Goal: Transaction & Acquisition: Purchase product/service

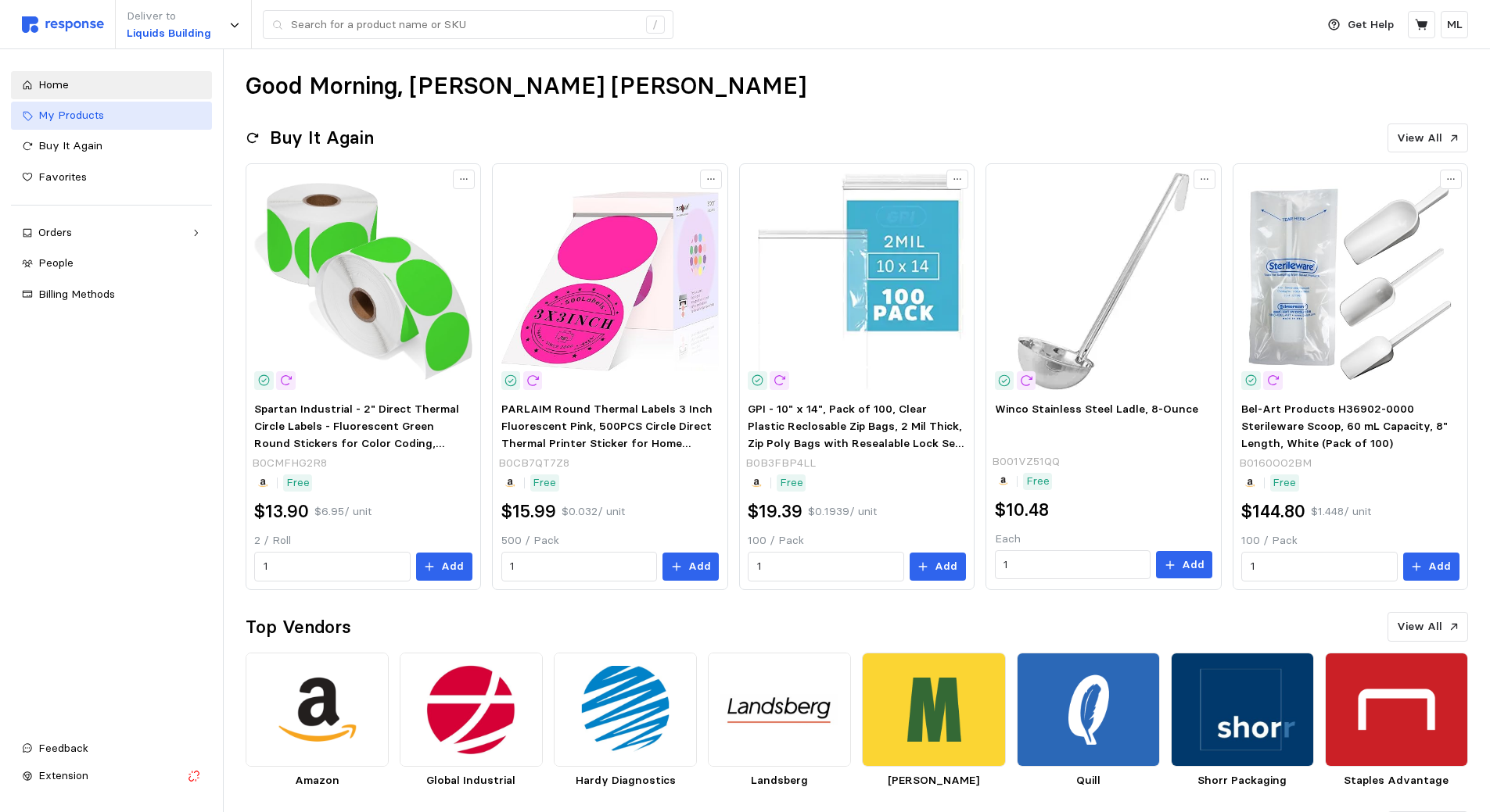
click at [108, 121] on div "My Products" at bounding box center [120, 115] width 163 height 17
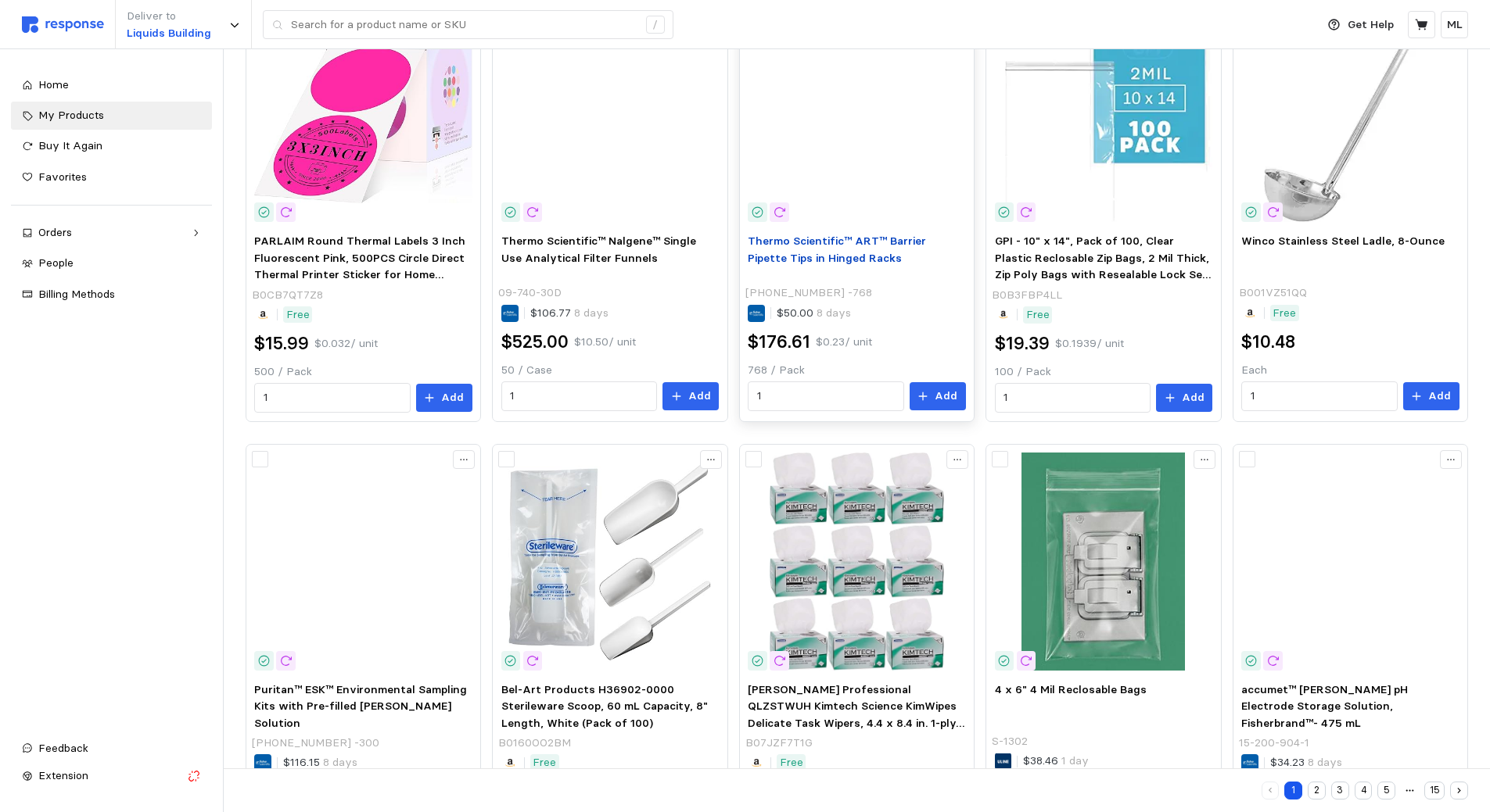
scroll to position [752, 0]
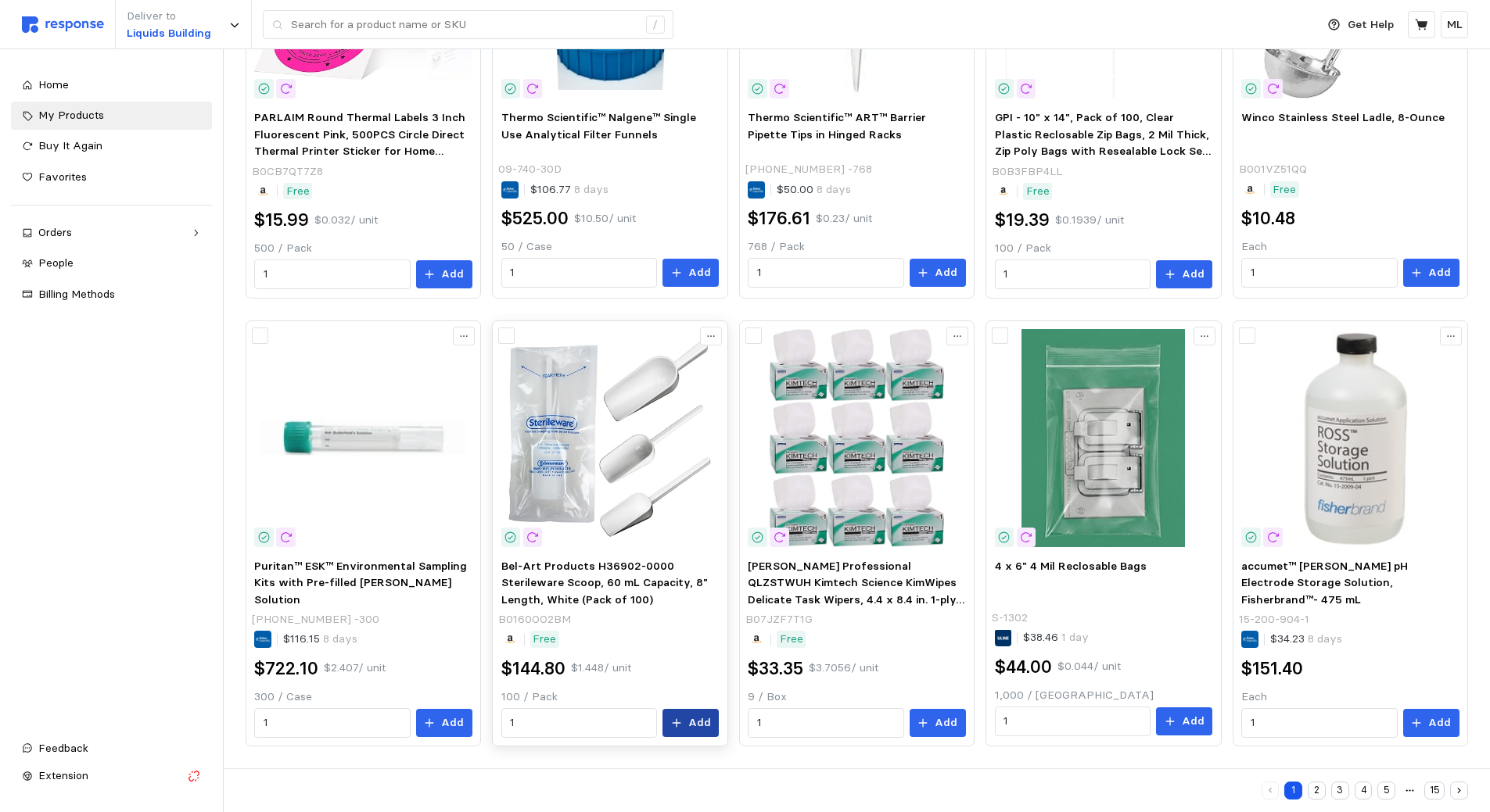
click at [675, 722] on icon at bounding box center [676, 722] width 11 height 11
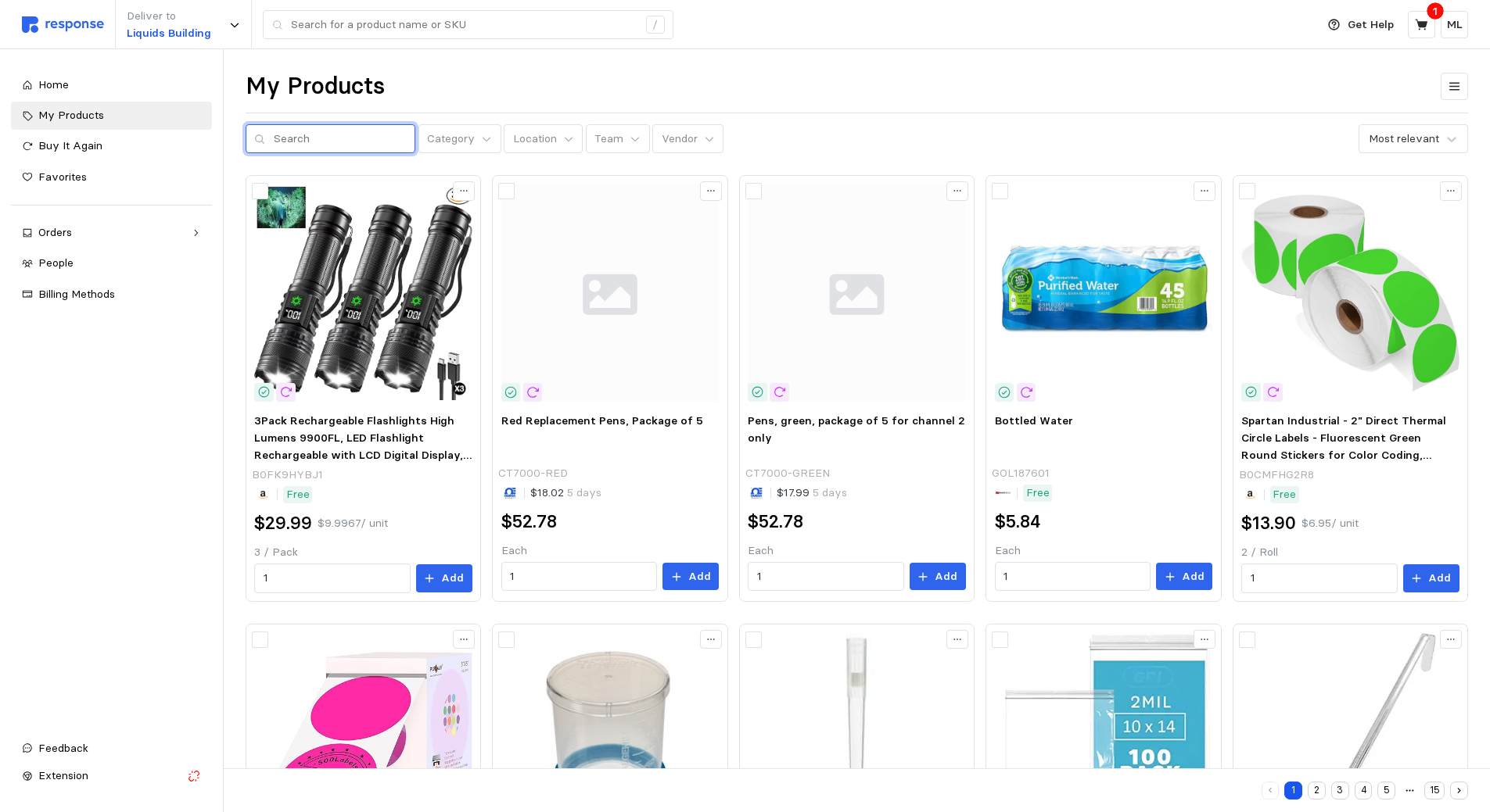
click at [359, 146] on input "text" at bounding box center [340, 139] width 133 height 28
click at [120, 145] on div "Buy It Again" at bounding box center [120, 145] width 163 height 17
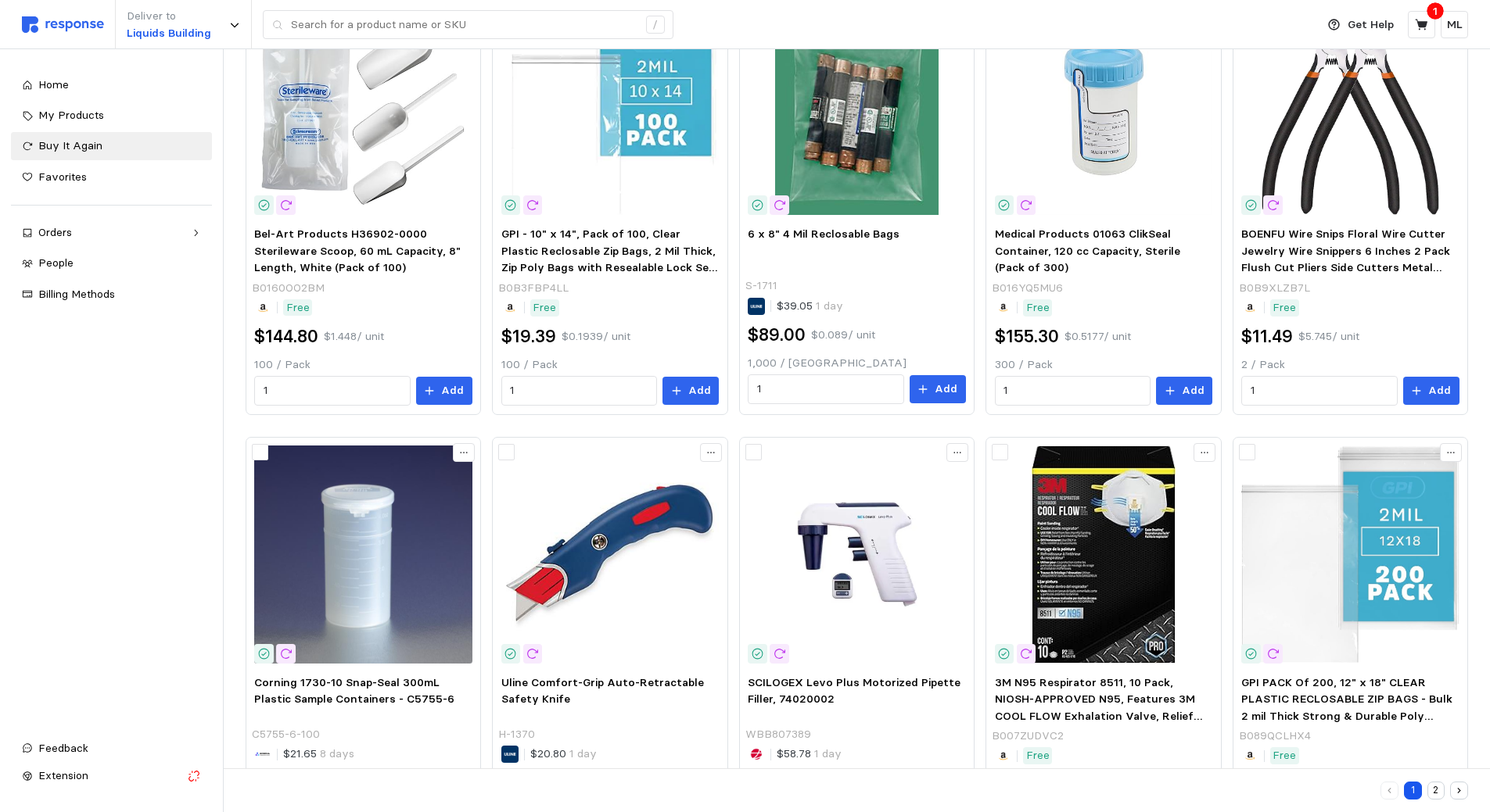
scroll to position [704, 0]
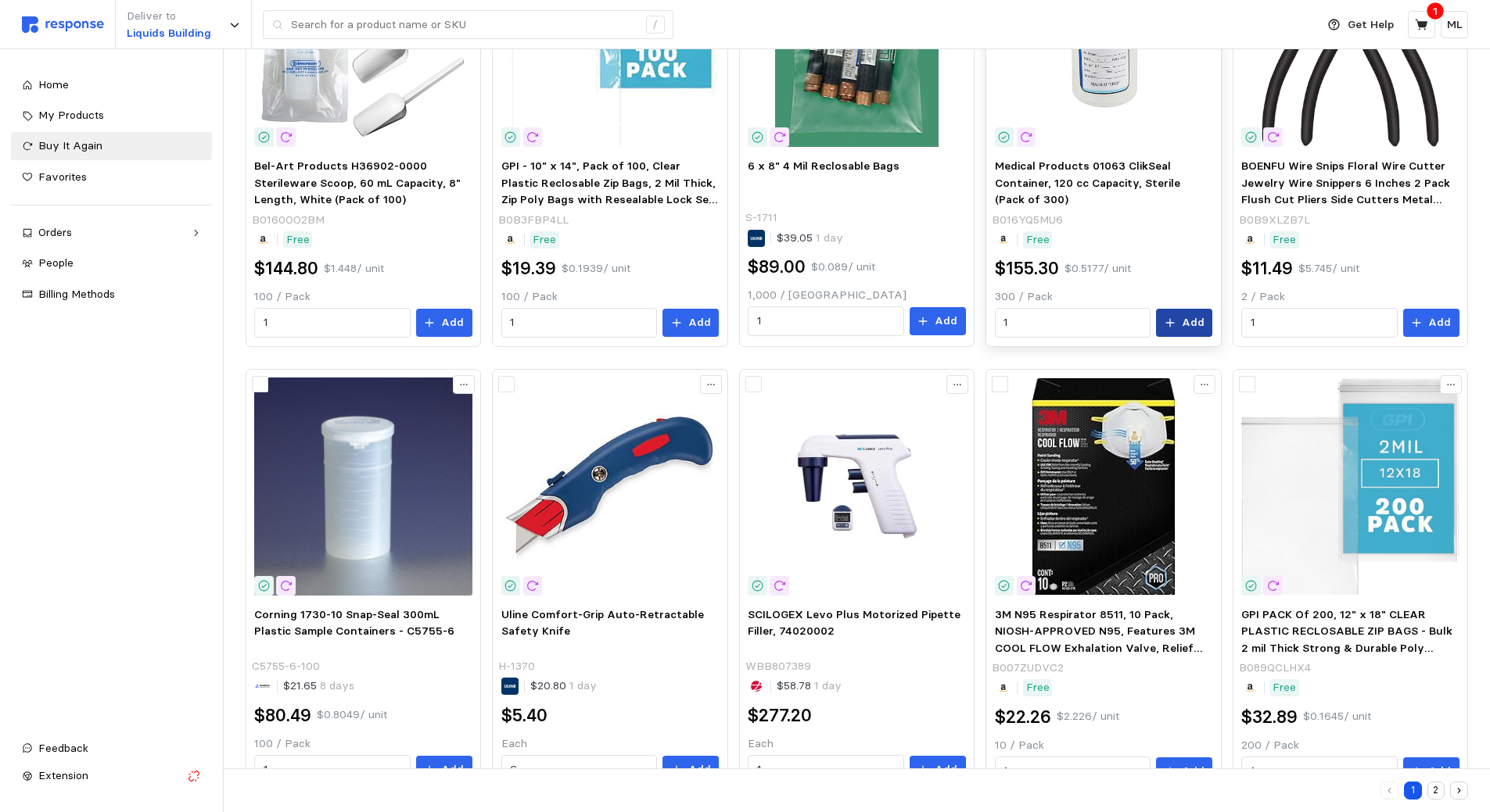
click at [1180, 319] on button "Add" at bounding box center [1184, 323] width 56 height 28
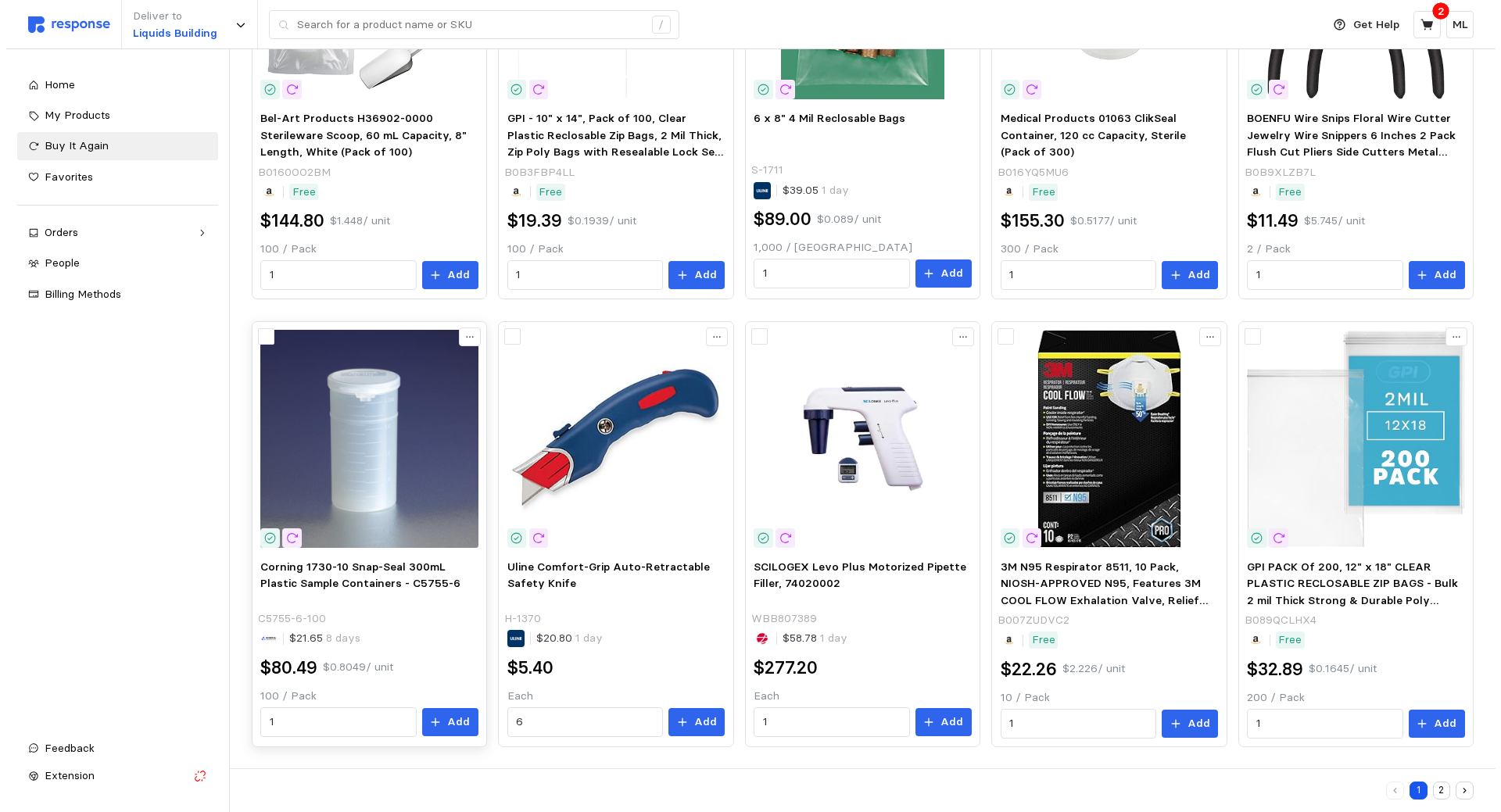
scroll to position [752, 0]
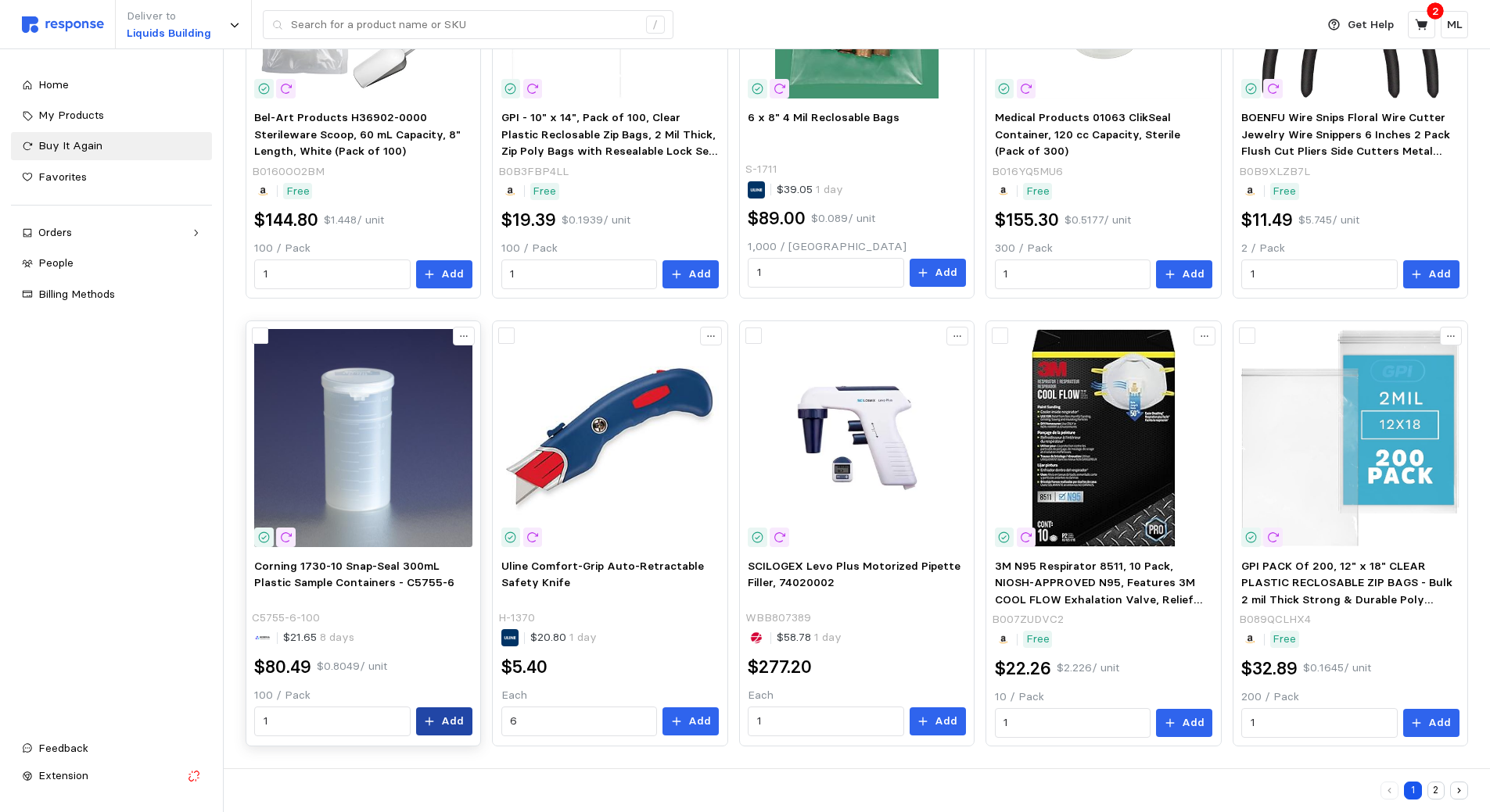
click at [438, 708] on button "Add" at bounding box center [444, 722] width 56 height 28
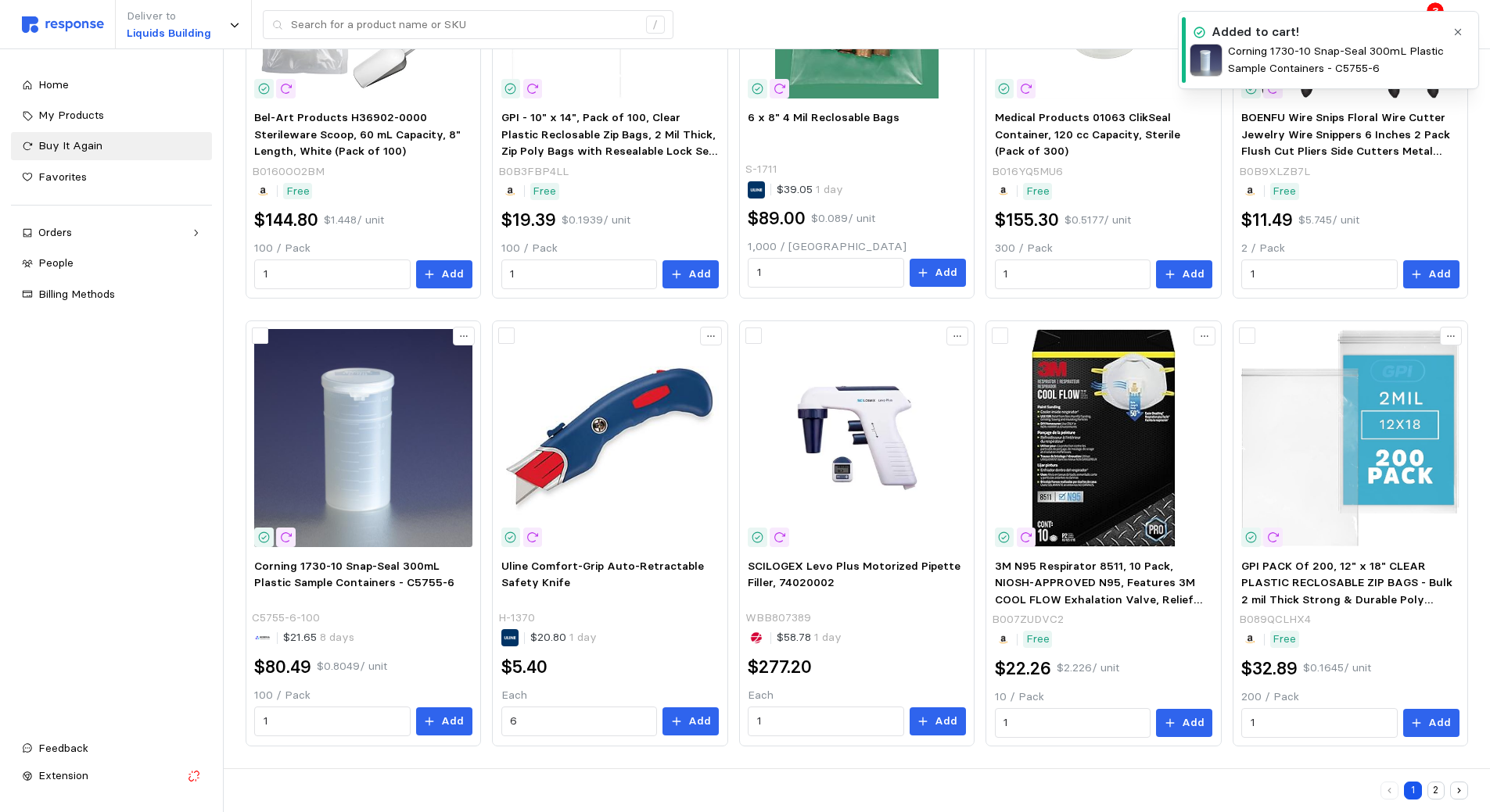
click at [1460, 25] on button "button" at bounding box center [1459, 33] width 20 height 20
drag, startPoint x: 1415, startPoint y: 35, endPoint x: 1409, endPoint y: 41, distance: 8.5
click at [1411, 39] on div "Get Help 3 ML" at bounding box center [1394, 25] width 150 height 30
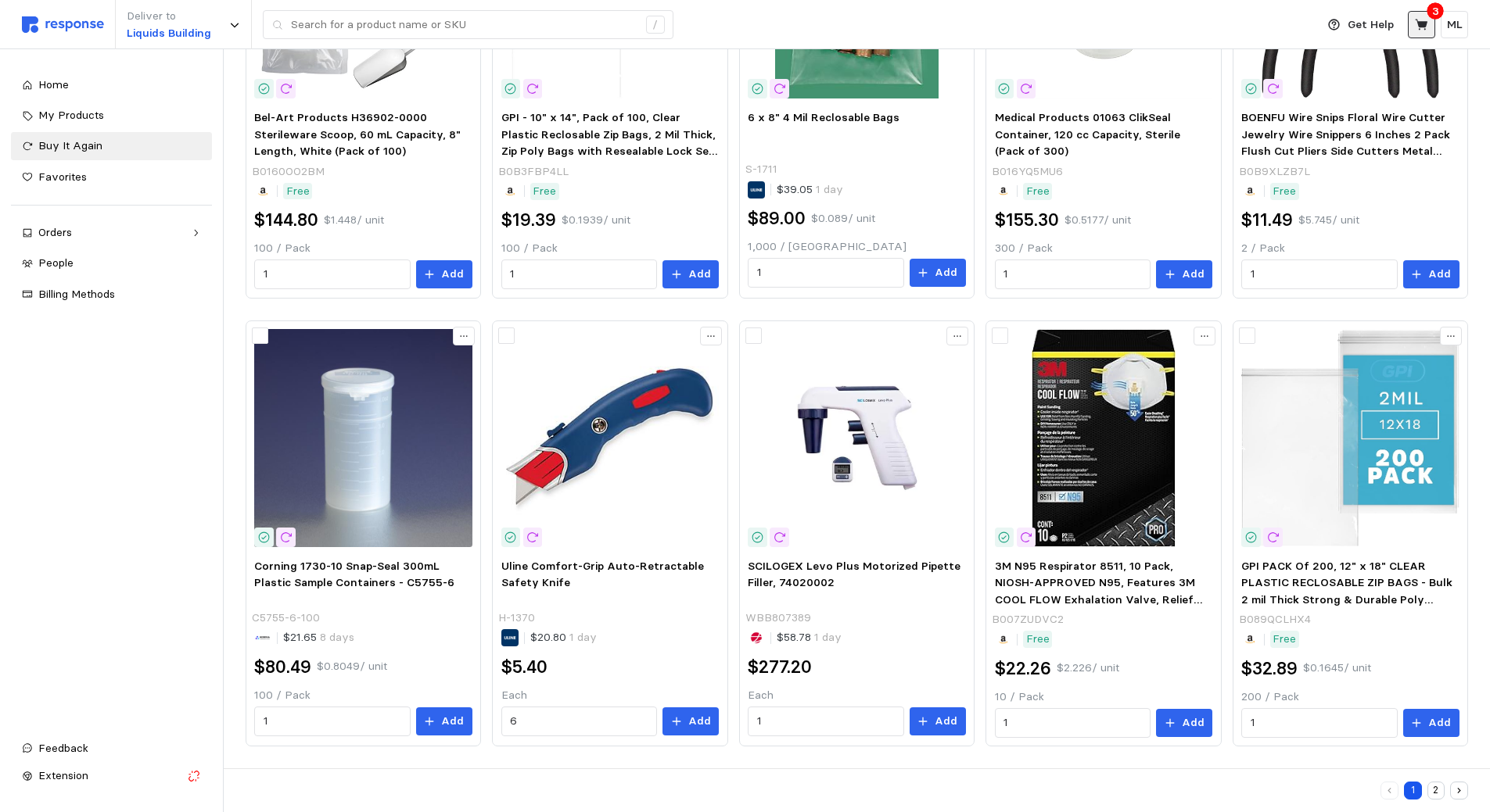
click at [1417, 33] on button at bounding box center [1421, 24] width 27 height 27
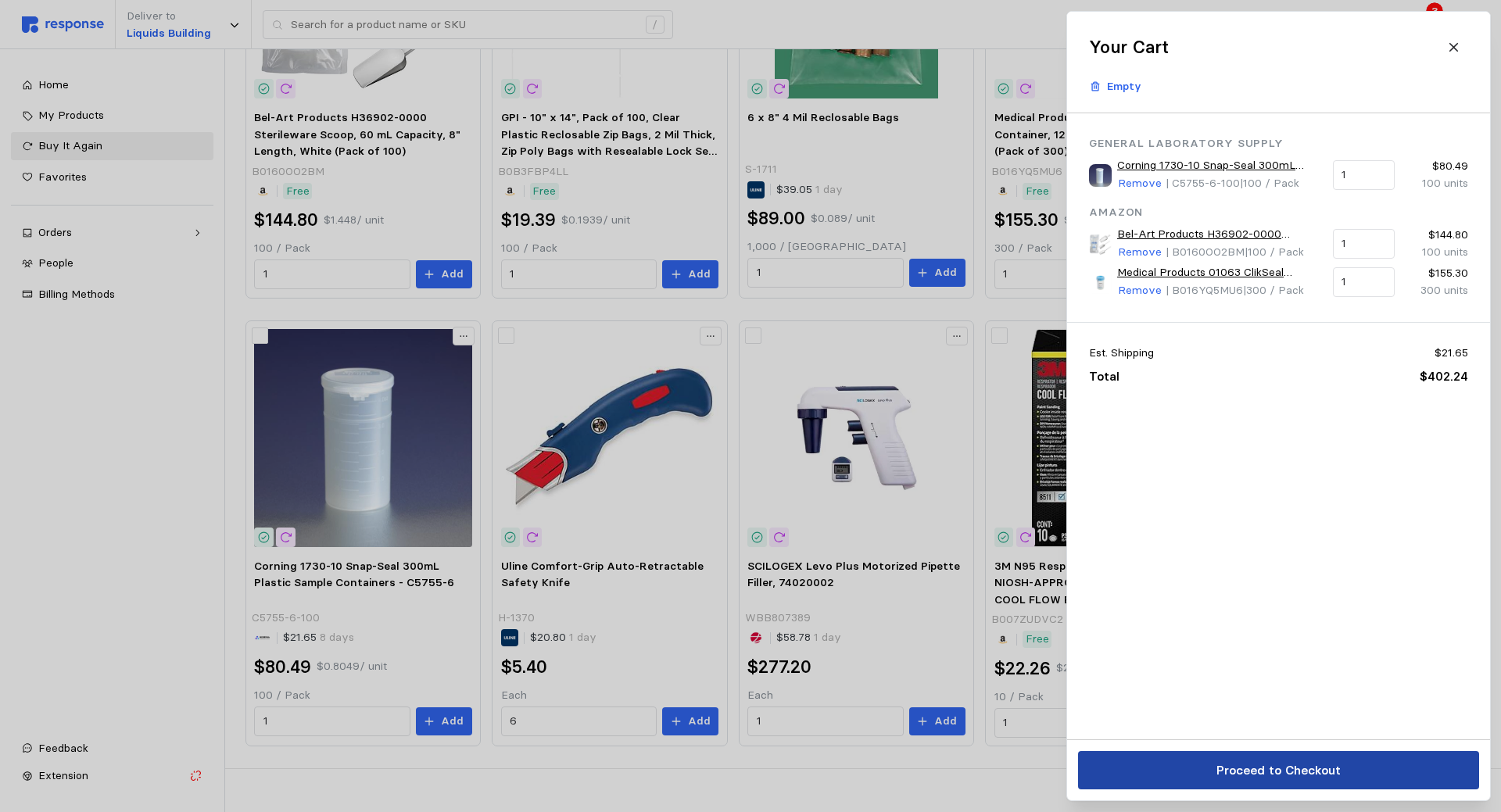
click at [1114, 762] on button "Proceed to Checkout" at bounding box center [1279, 770] width 401 height 39
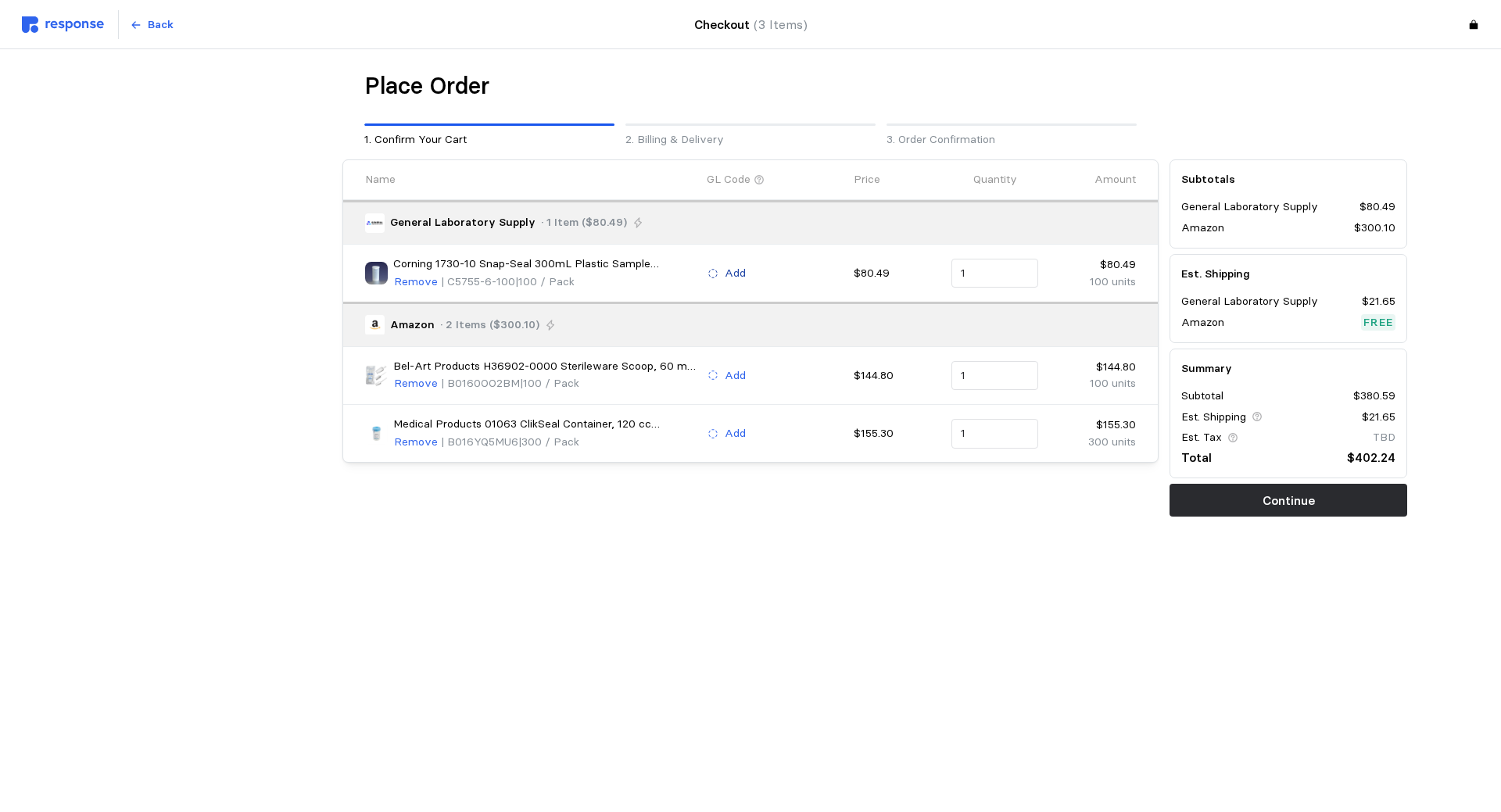
click at [714, 277] on div "Add" at bounding box center [774, 274] width 147 height 30
click at [714, 275] on icon at bounding box center [713, 273] width 11 height 11
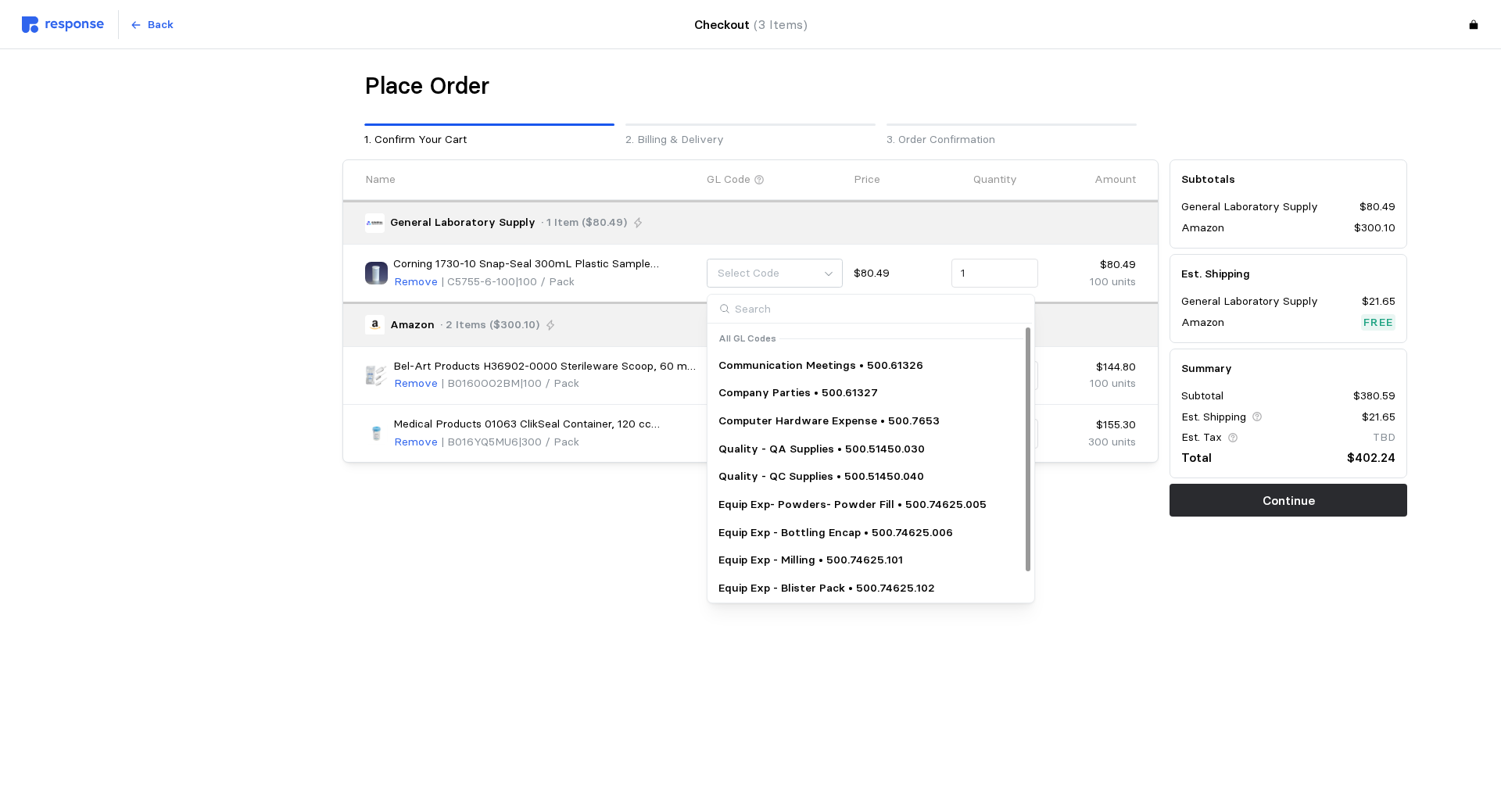
click at [794, 455] on p "Quality - QA Supplies • 500.51450.030" at bounding box center [821, 450] width 206 height 17
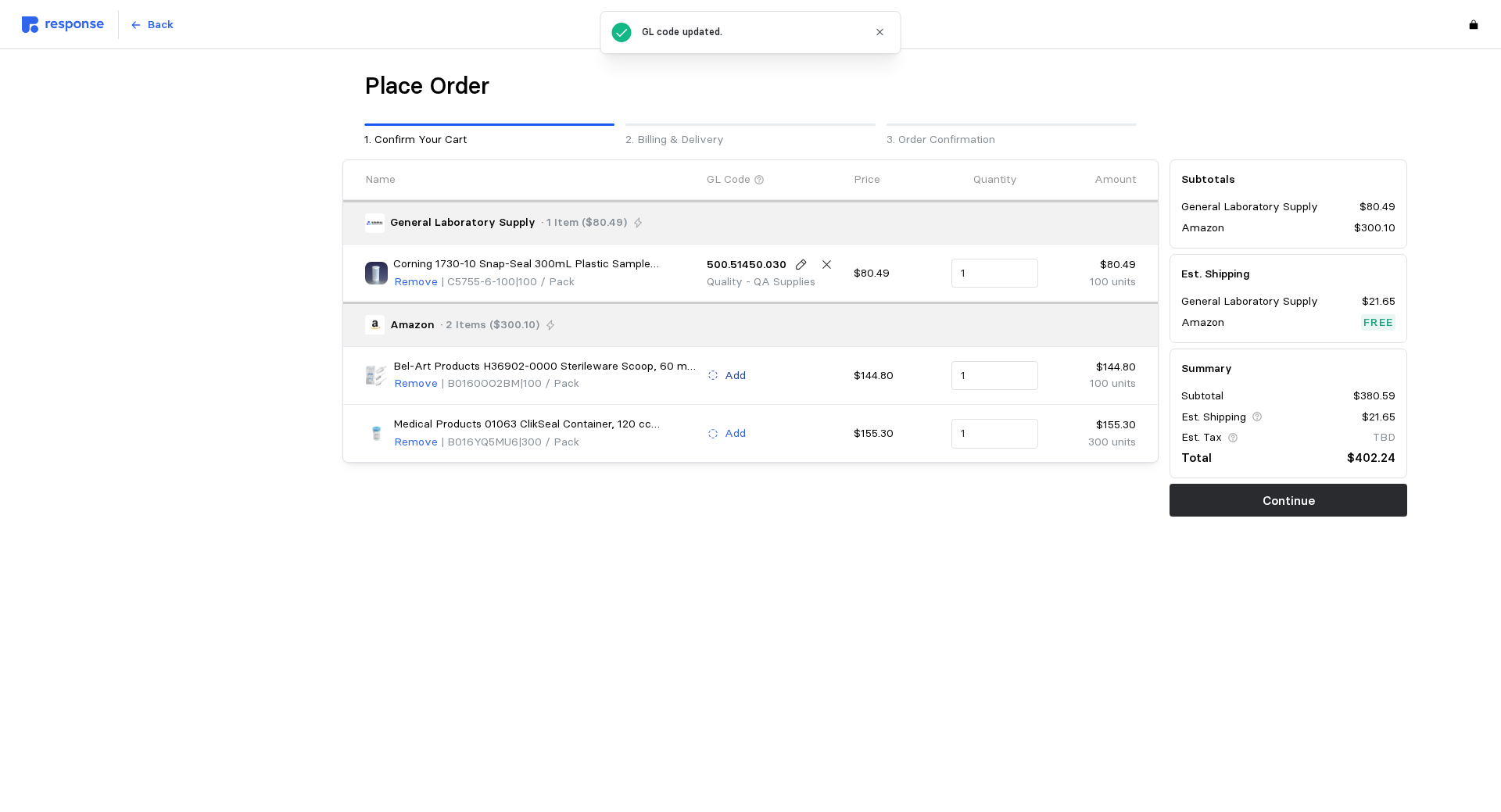
click at [743, 380] on p "Add" at bounding box center [736, 376] width 21 height 17
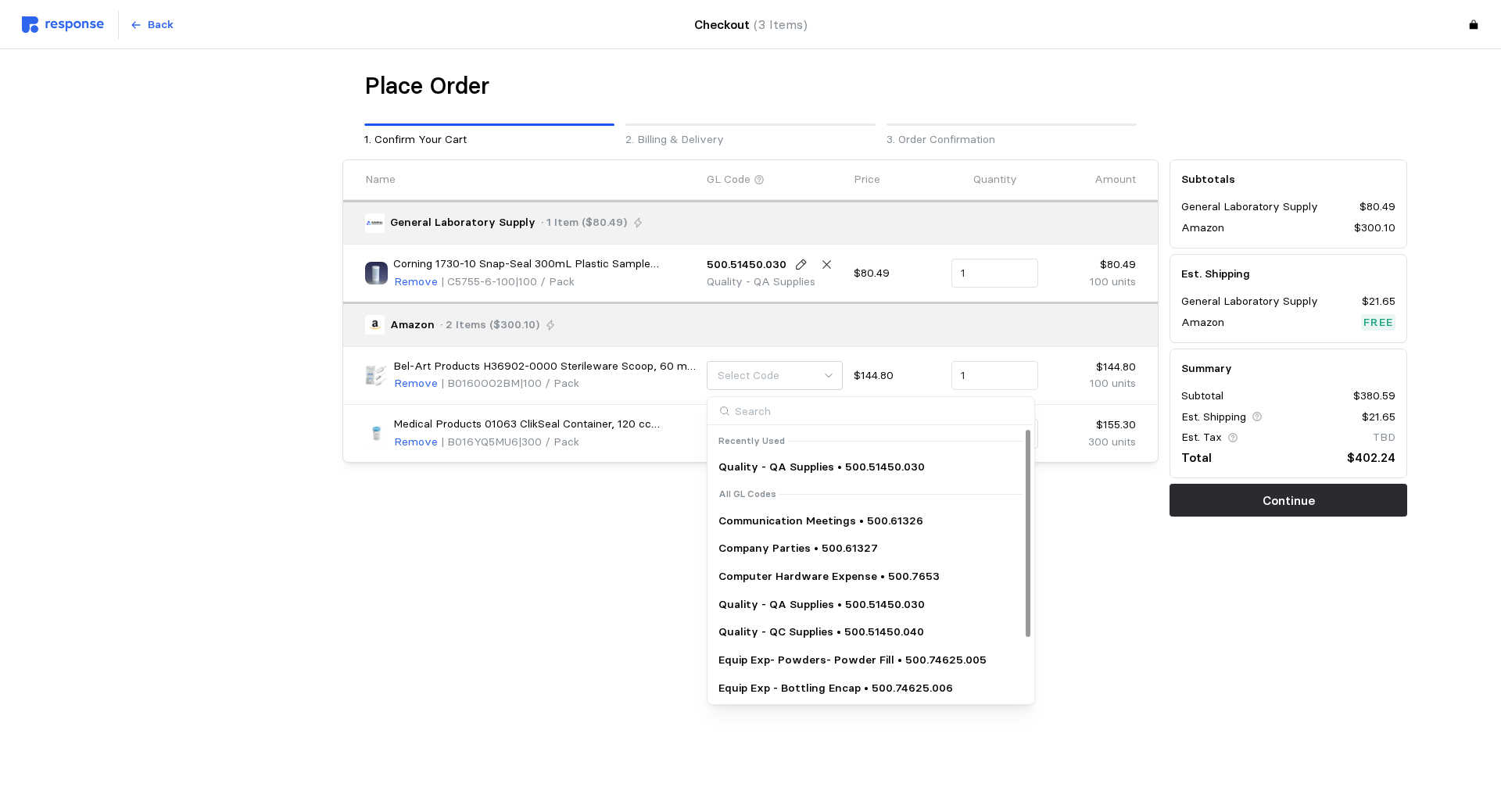
drag, startPoint x: 768, startPoint y: 607, endPoint x: 749, endPoint y: 528, distance: 81.3
click at [764, 609] on p "Quality - QA Supplies • 500.51450.030" at bounding box center [821, 605] width 206 height 17
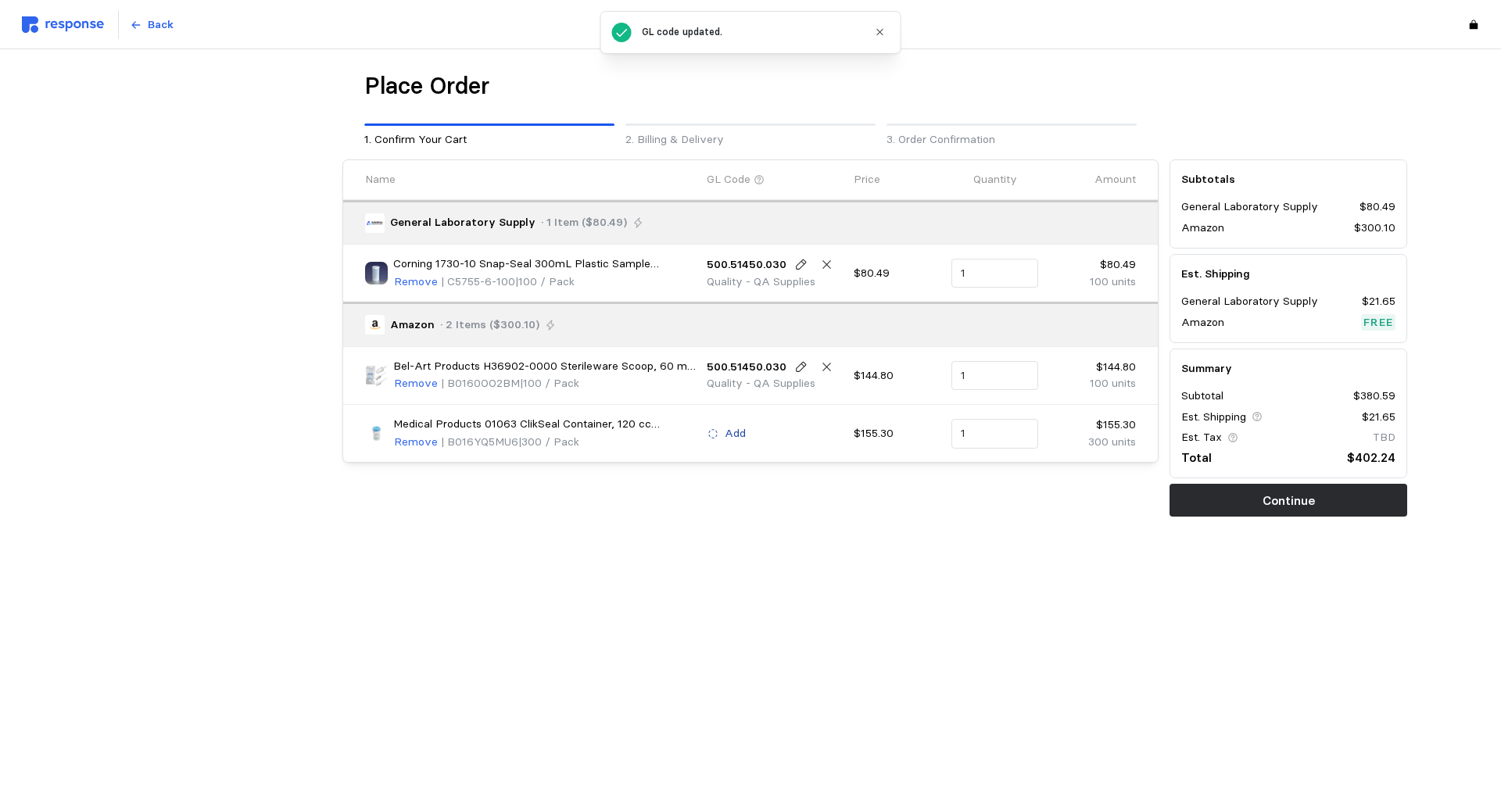
click at [732, 435] on p "Add" at bounding box center [736, 434] width 21 height 17
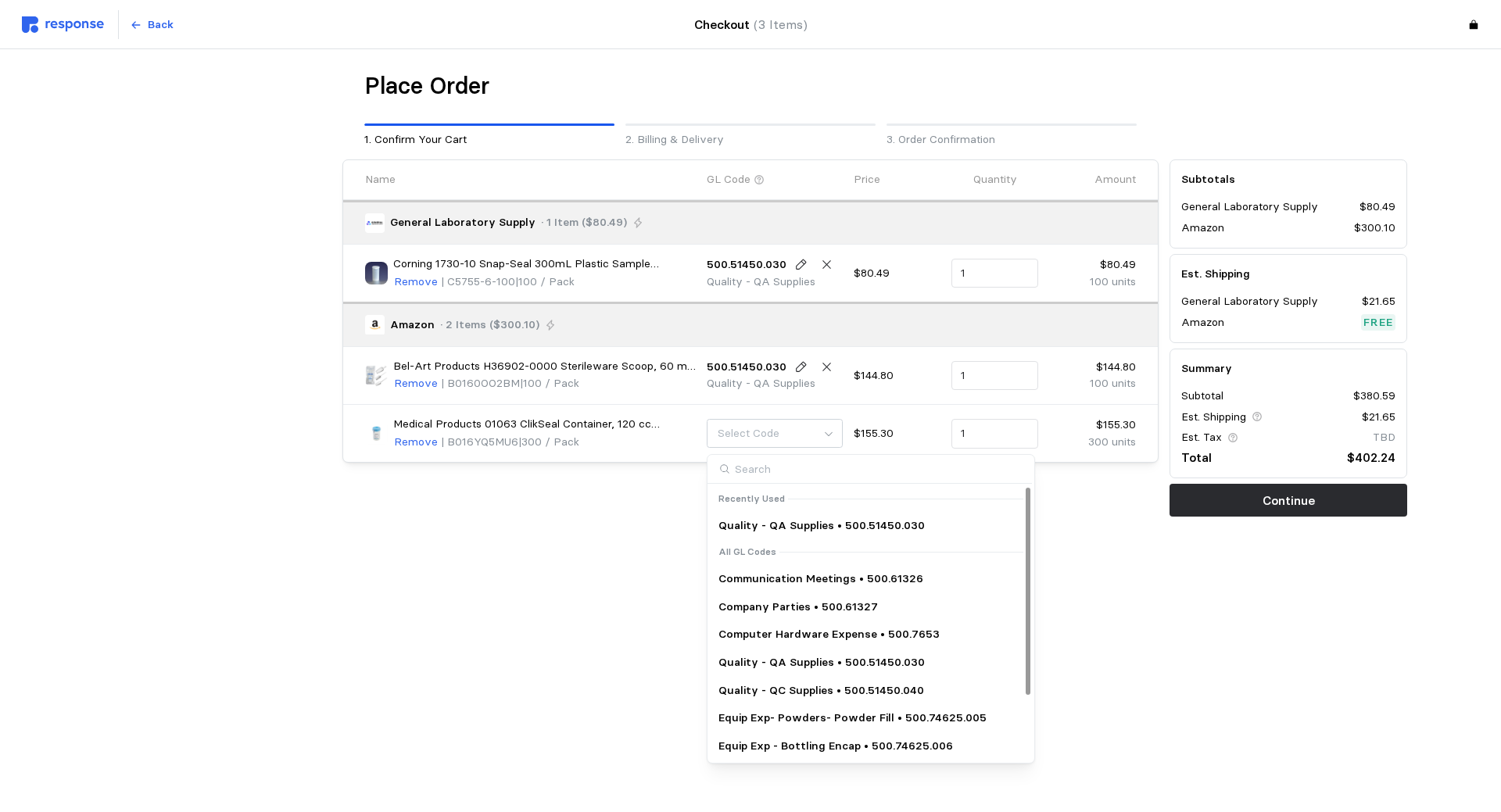
click at [760, 655] on p "Quality - QA Supplies • 500.51450.030" at bounding box center [821, 662] width 206 height 17
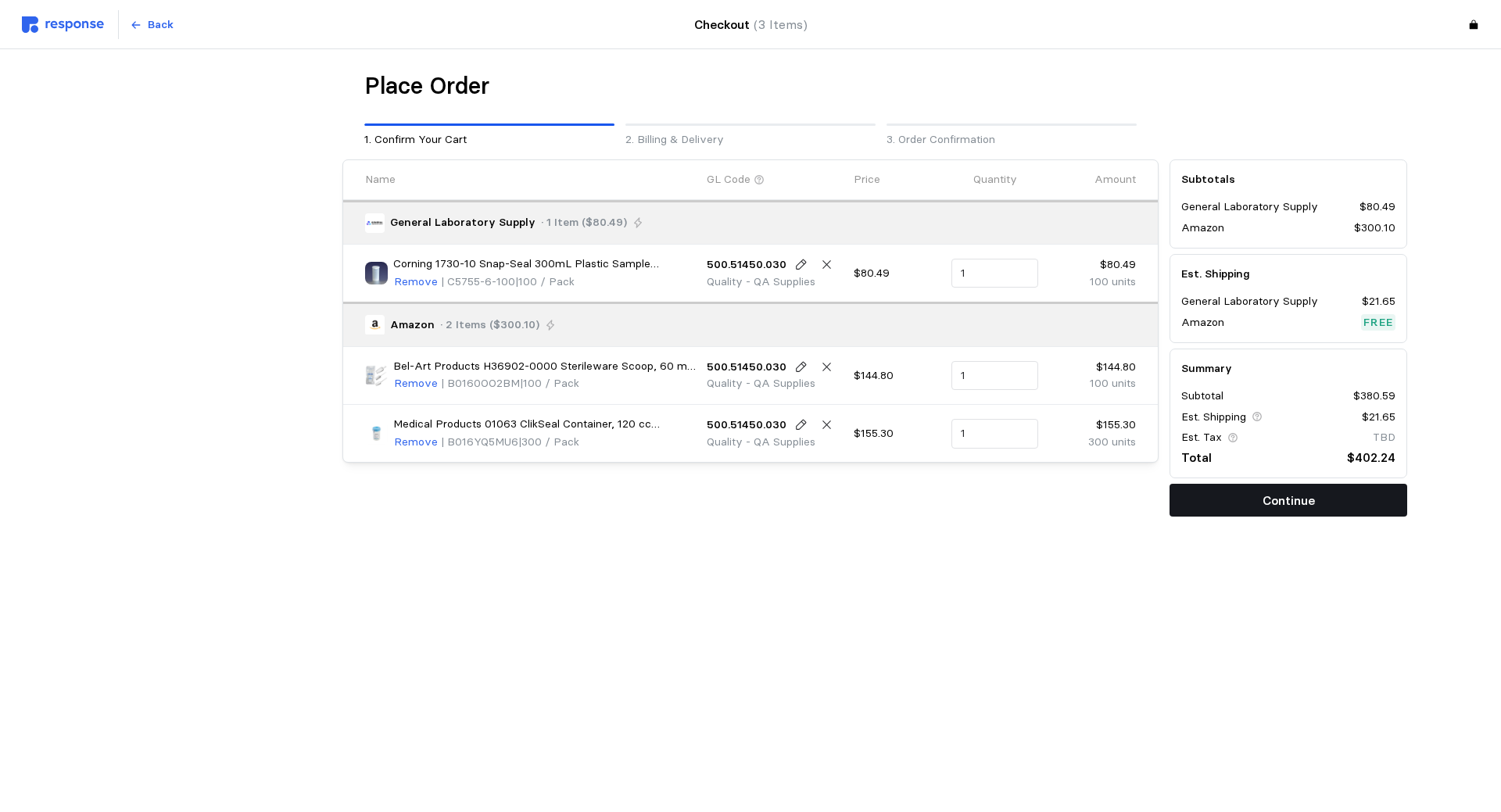
click at [1291, 500] on p "Continue" at bounding box center [1289, 501] width 53 height 20
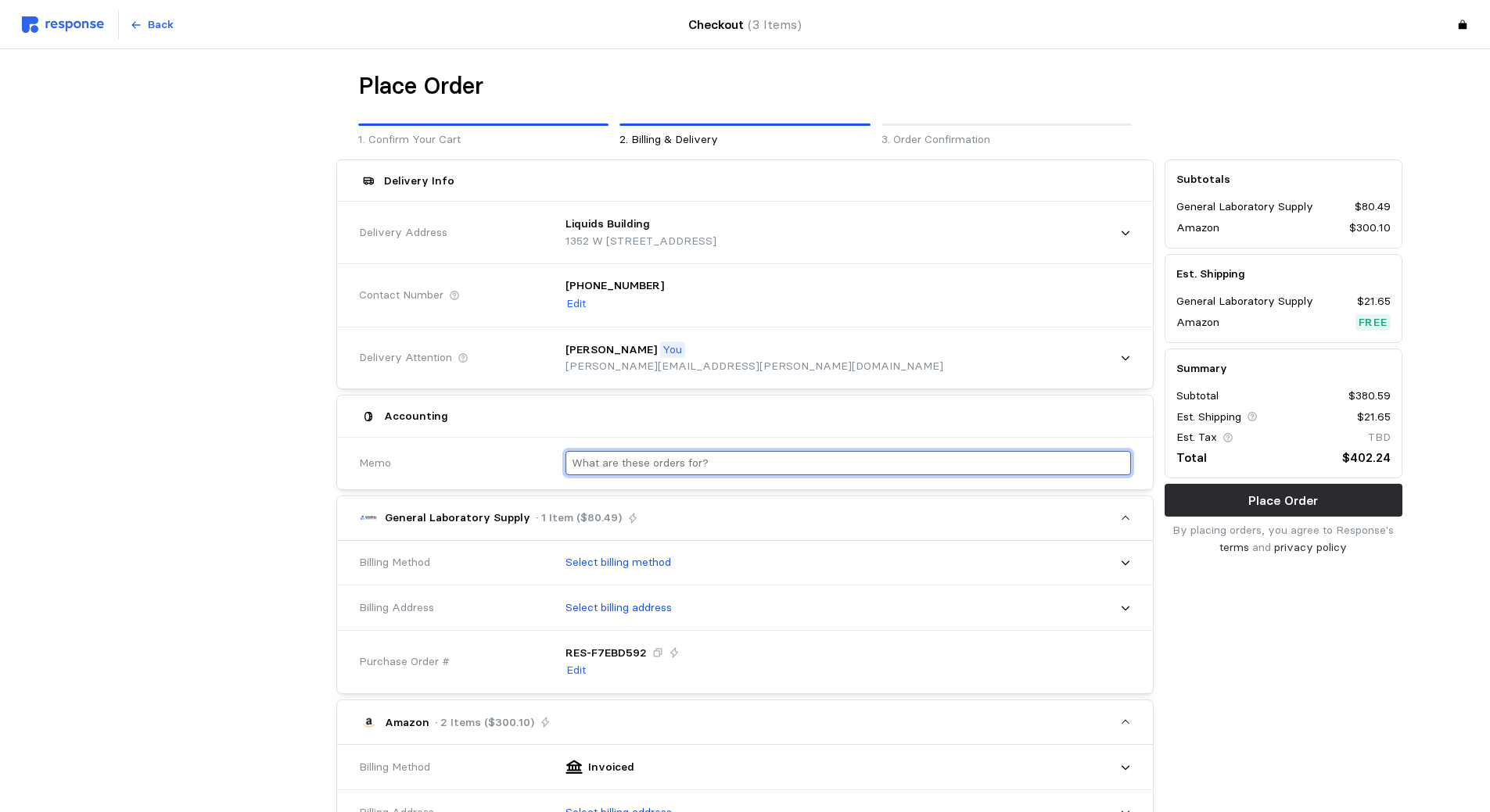
click at [662, 468] on input "text" at bounding box center [848, 464] width 553 height 23
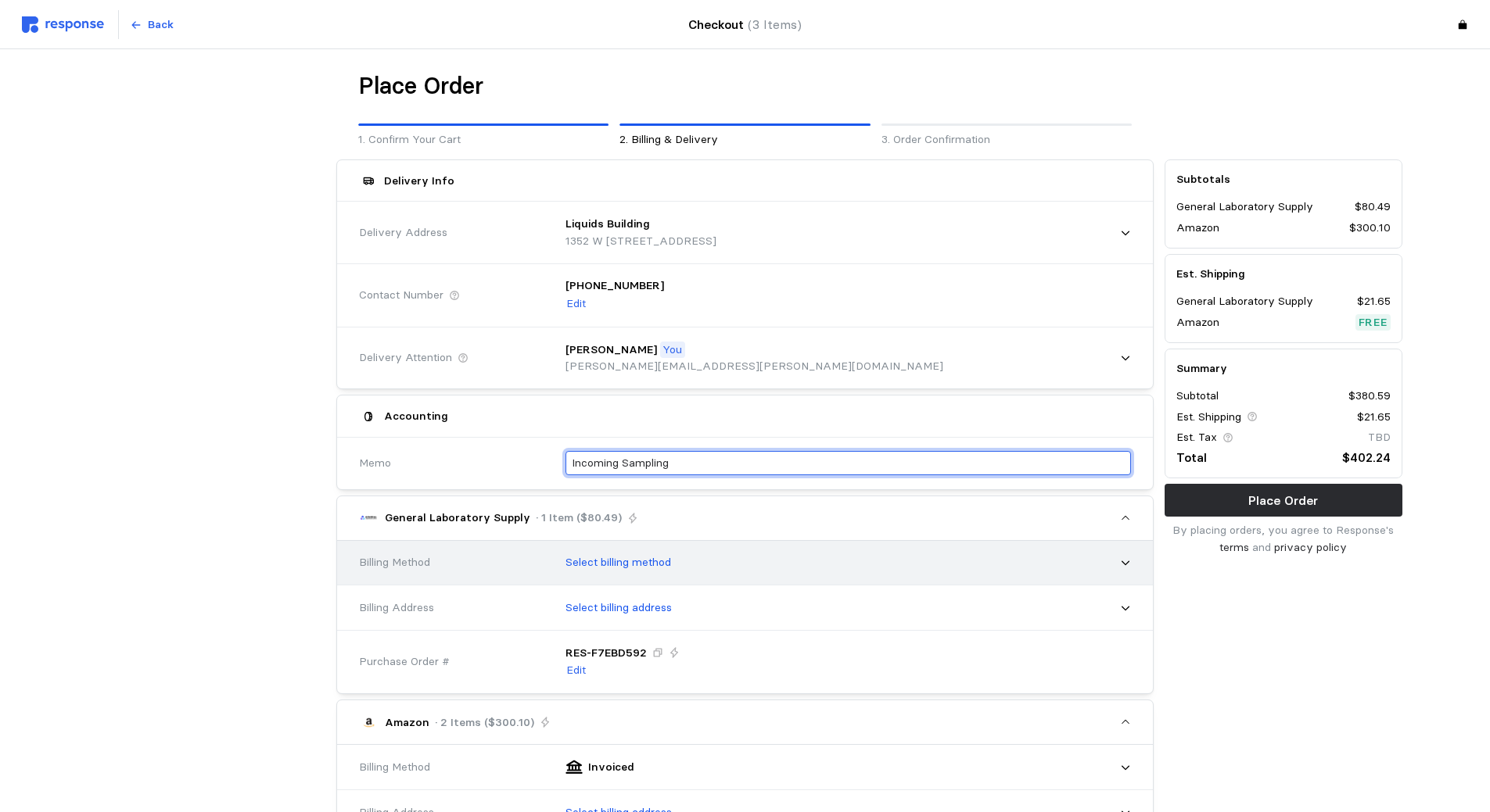
type input "Incoming Sampling"
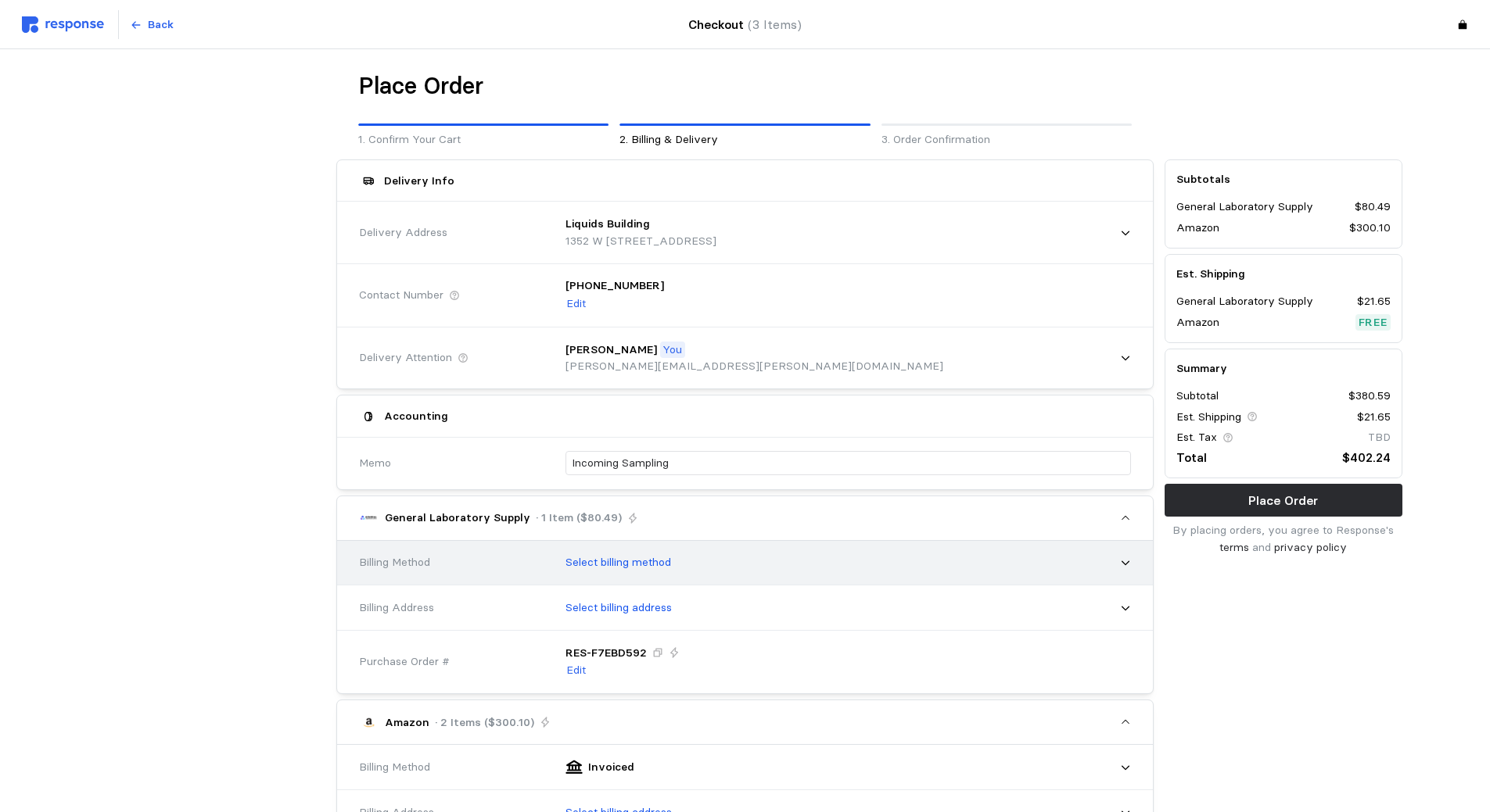
click at [649, 556] on p "Select billing method" at bounding box center [618, 562] width 105 height 17
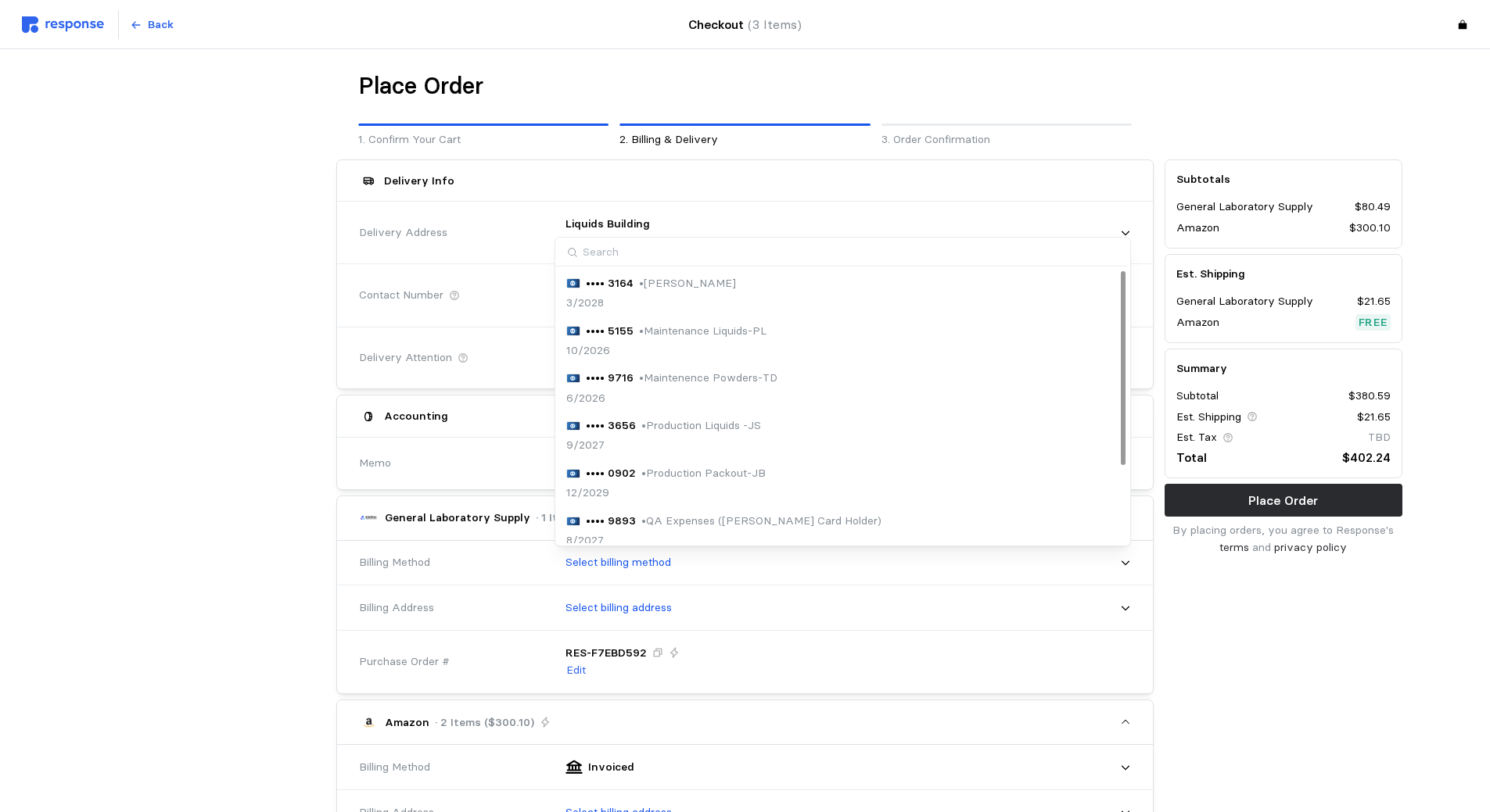
click at [731, 516] on p "• QA Expenses ([PERSON_NAME] Card Holder)" at bounding box center [761, 521] width 240 height 17
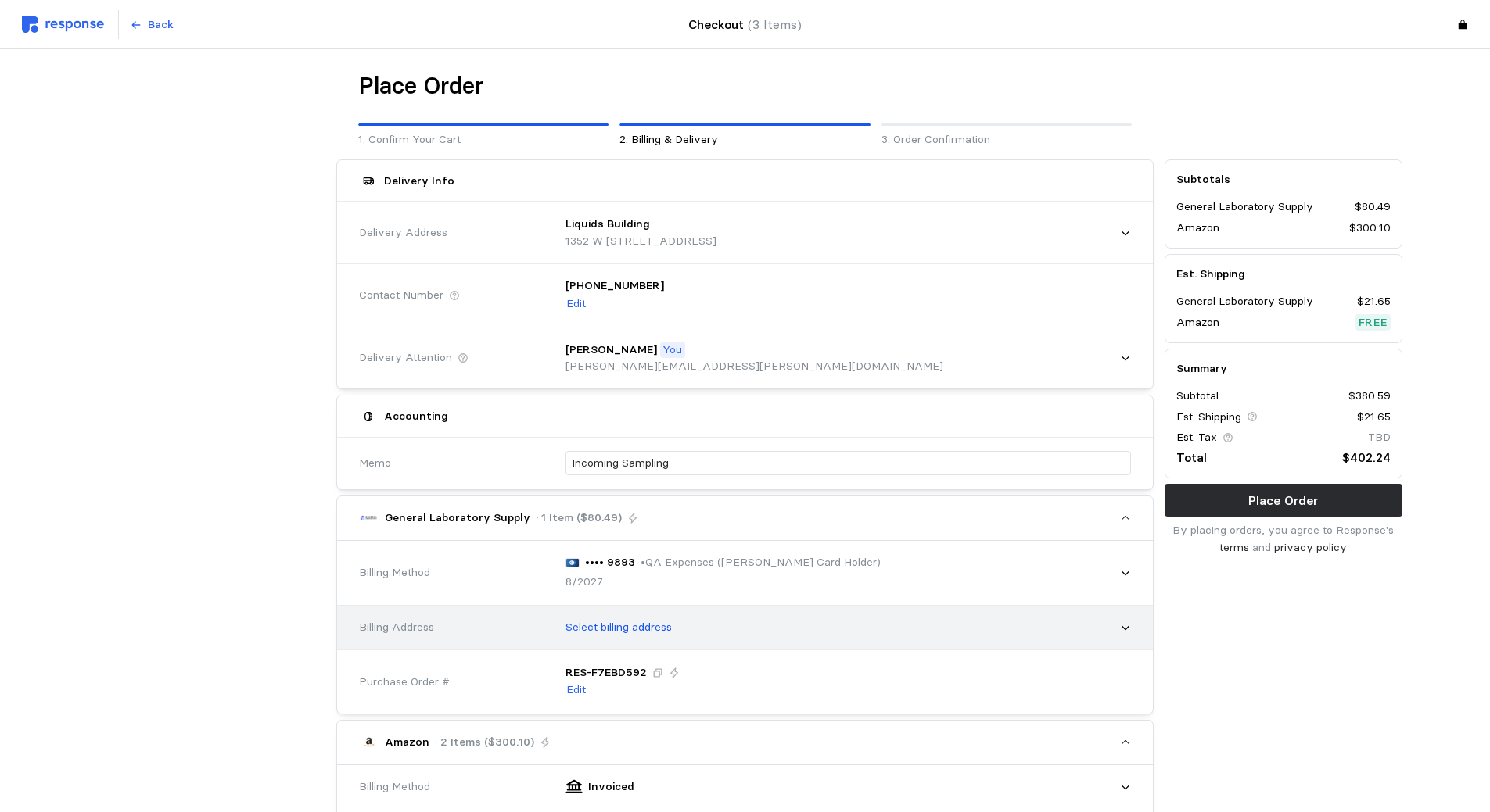
click at [613, 627] on p "Select billing address" at bounding box center [618, 627] width 106 height 17
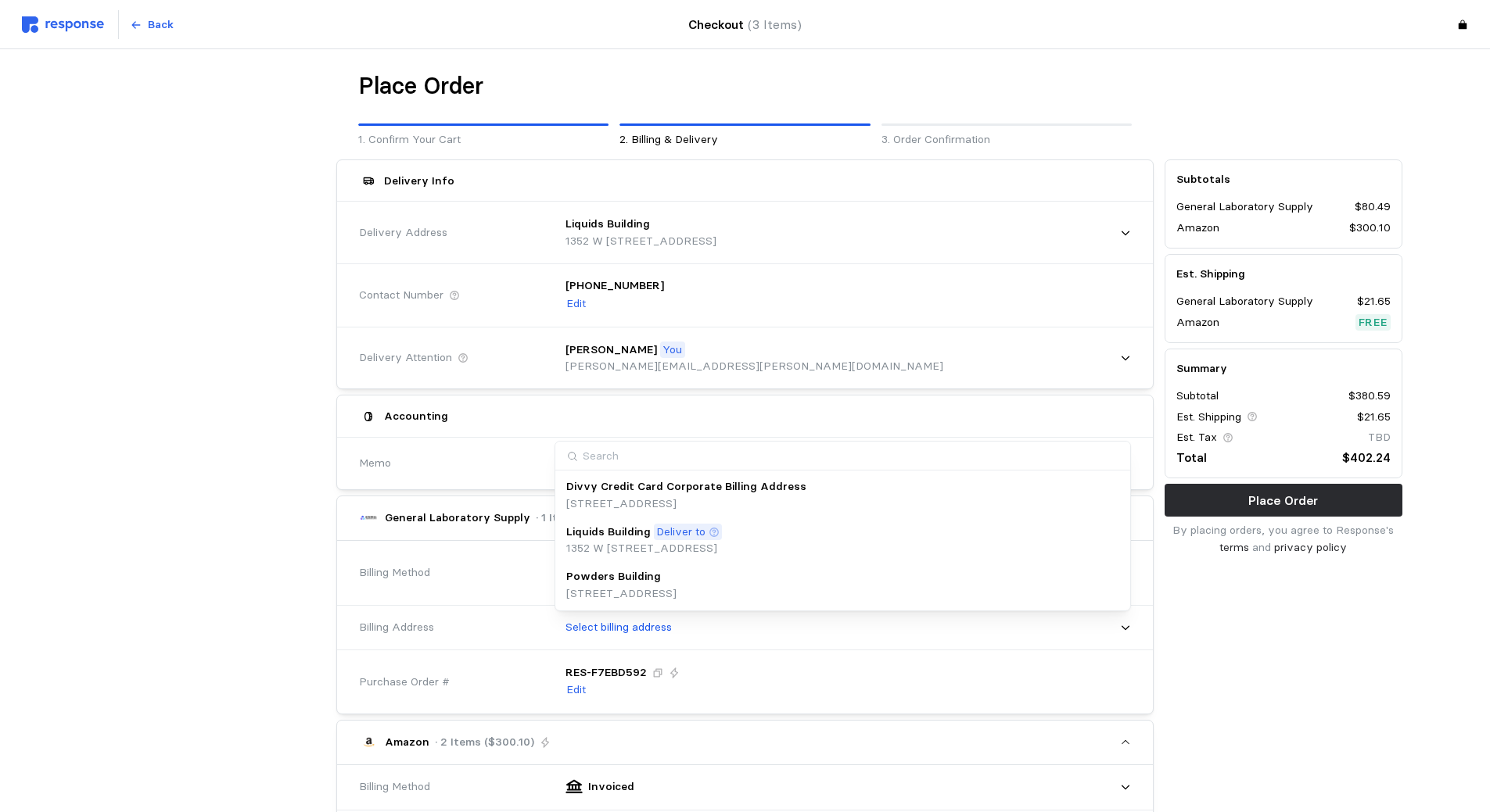
click at [672, 505] on p "[STREET_ADDRESS]" at bounding box center [687, 504] width 240 height 17
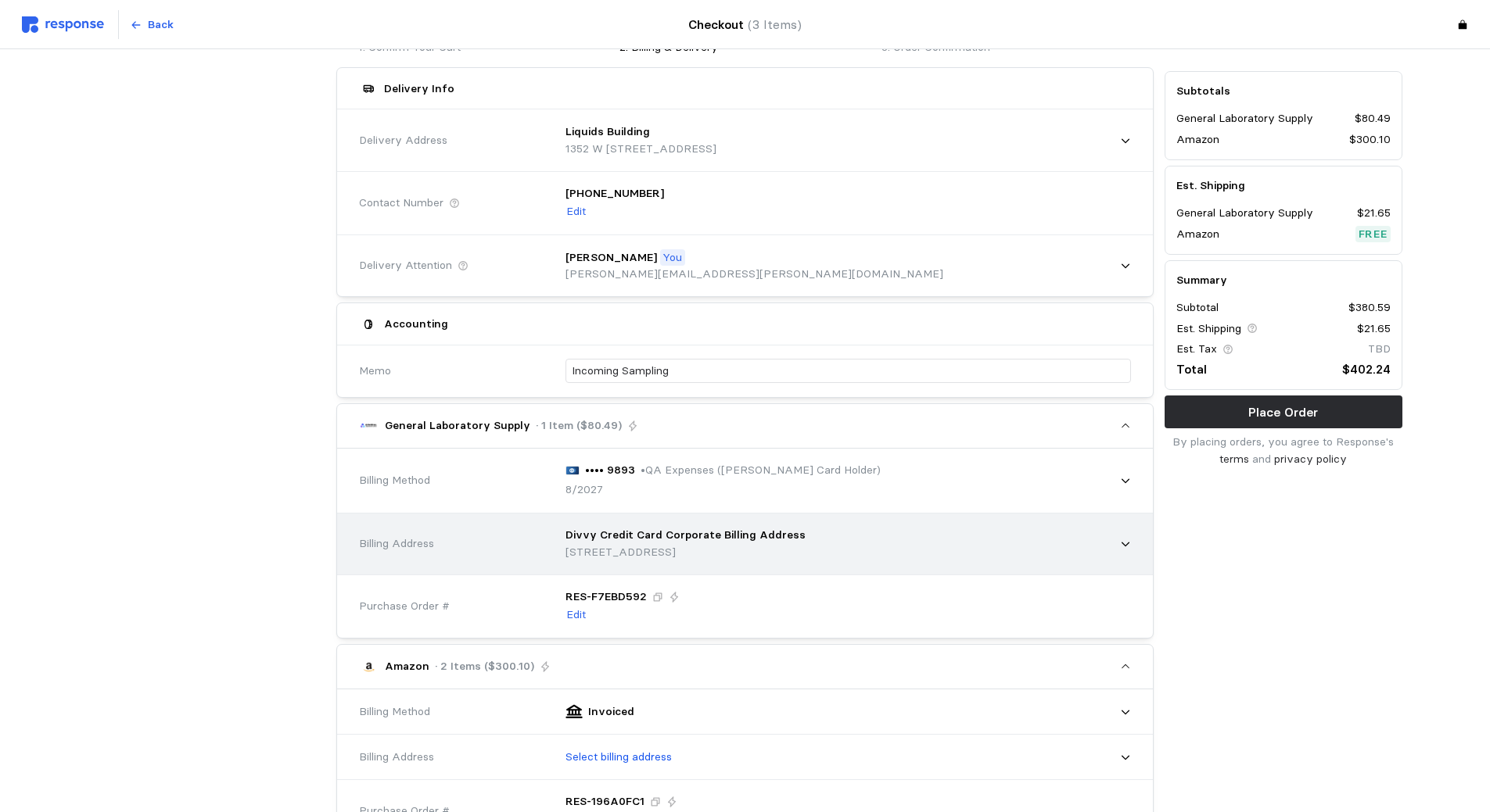
scroll to position [234, 0]
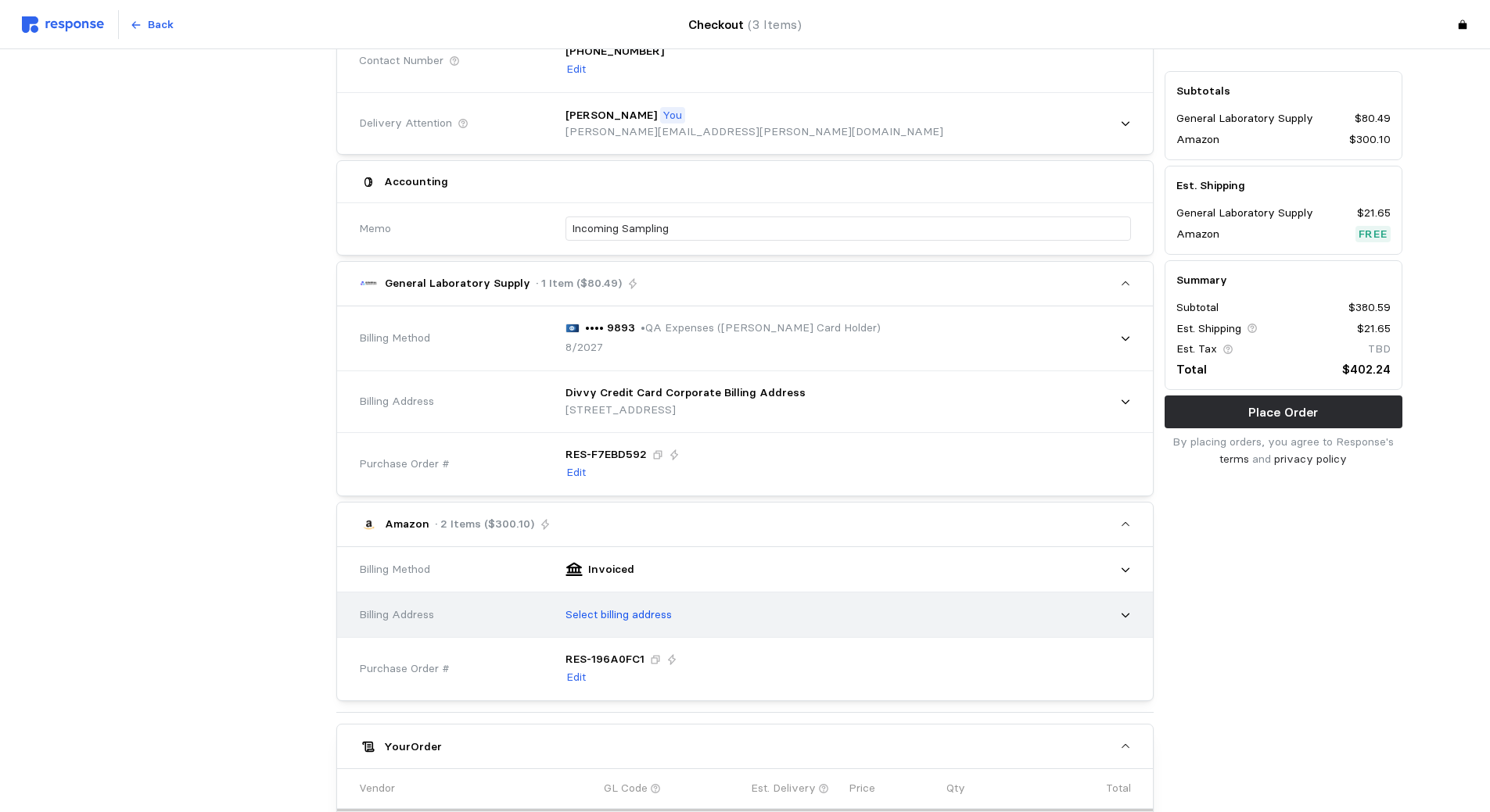
click at [624, 613] on p "Select billing address" at bounding box center [618, 615] width 106 height 17
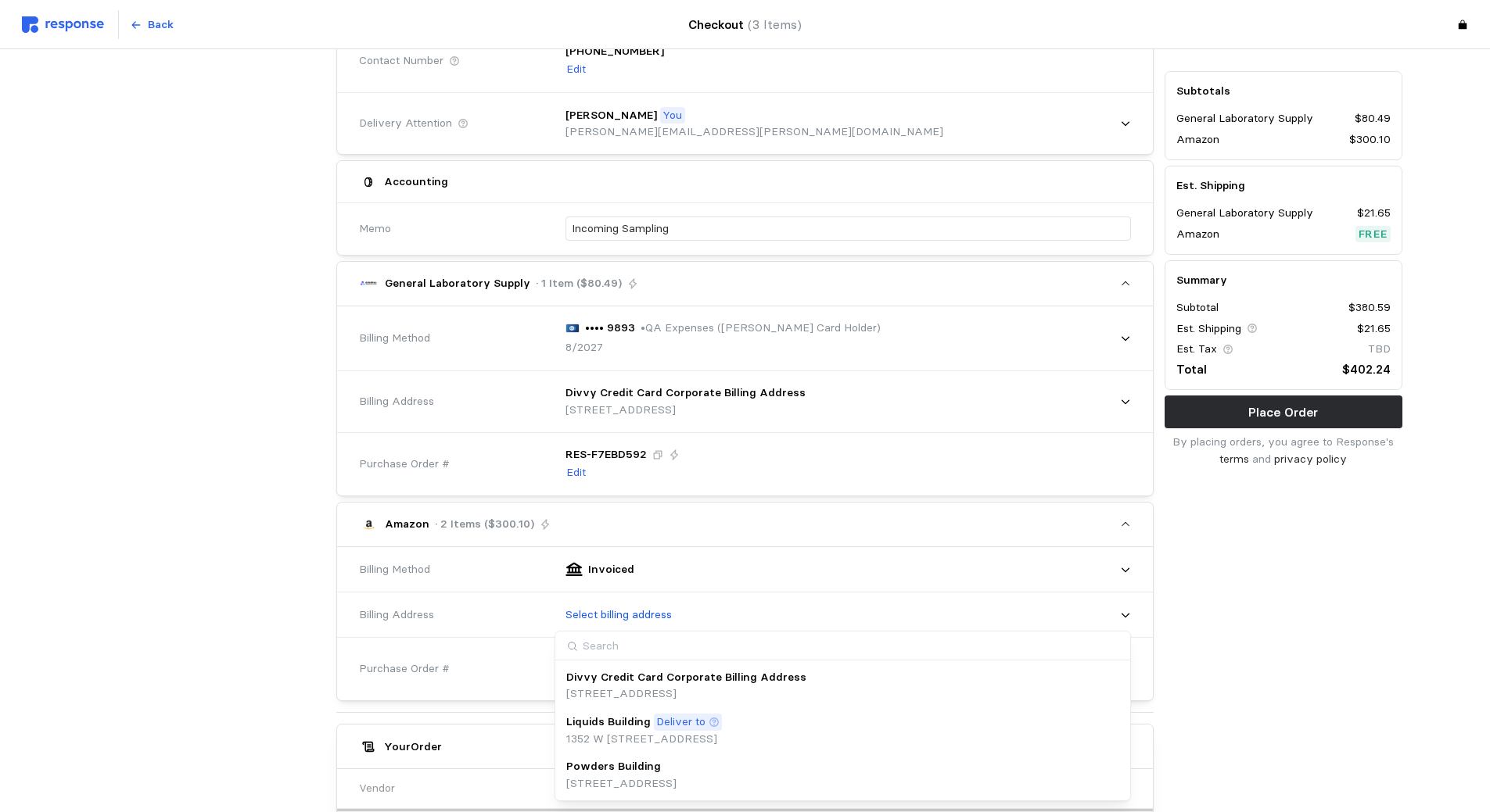
click at [603, 782] on p "[STREET_ADDRESS]" at bounding box center [622, 784] width 110 height 17
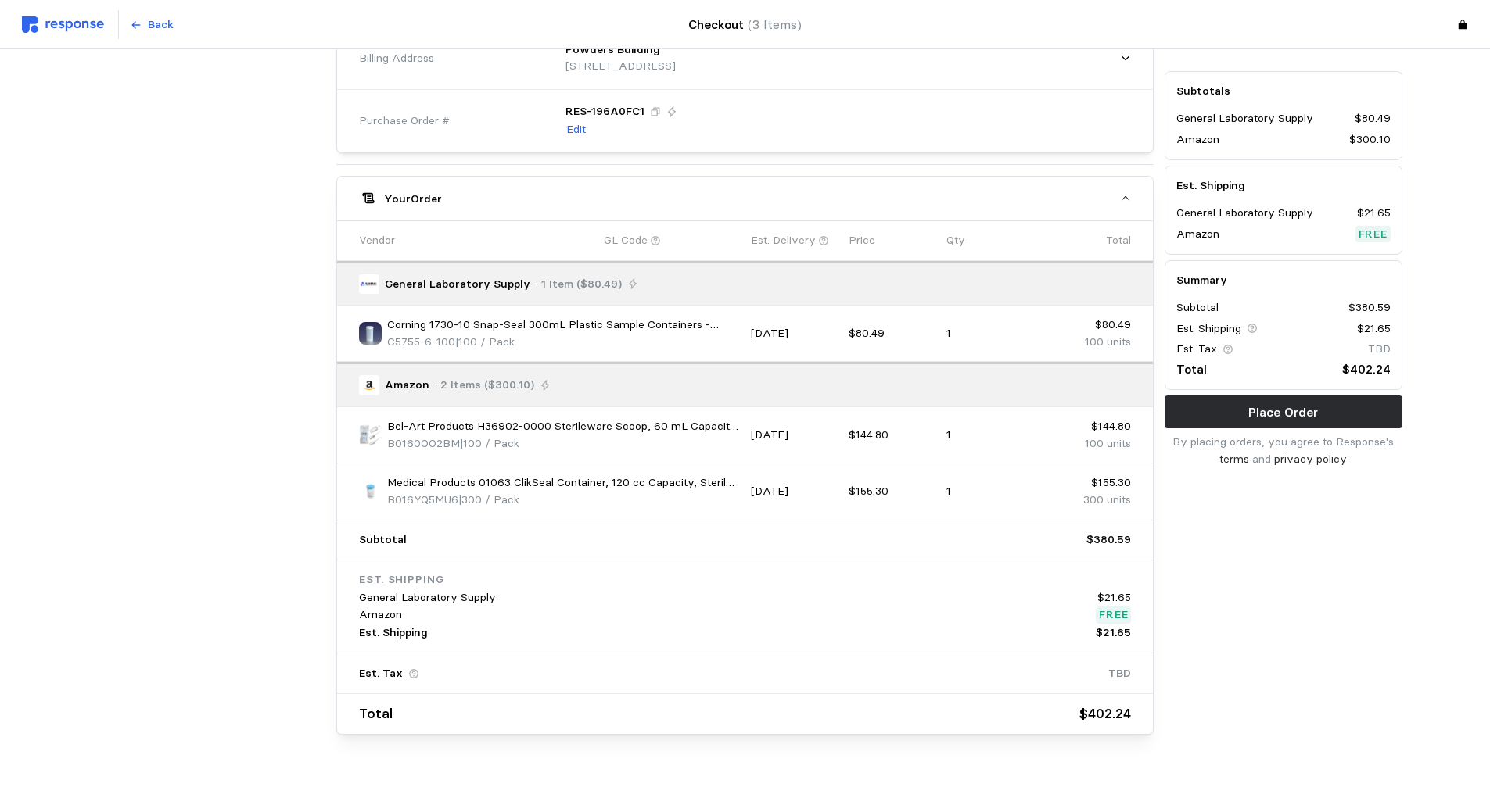
scroll to position [810, 0]
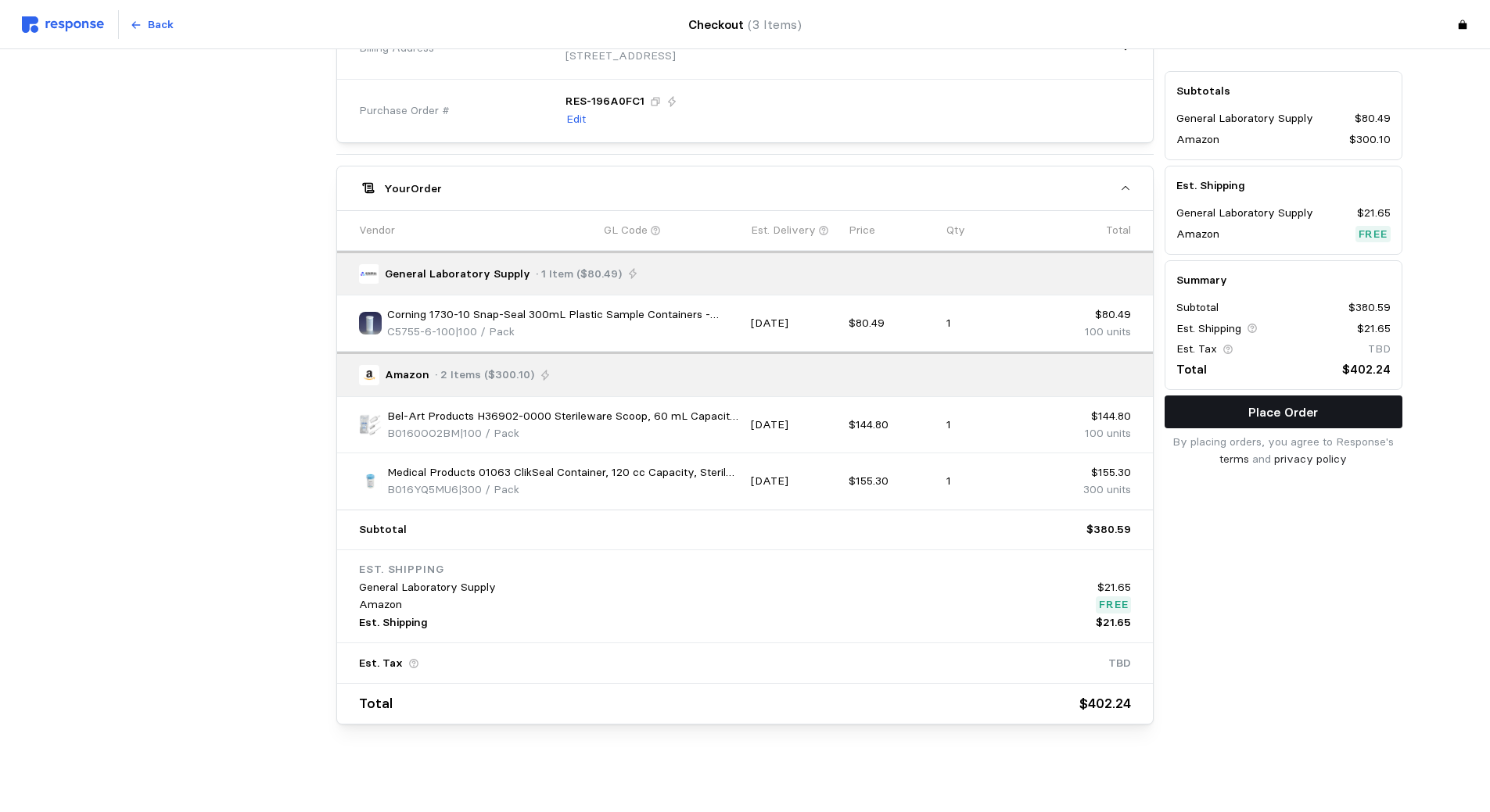
click at [1253, 412] on p "Place Order" at bounding box center [1283, 413] width 70 height 20
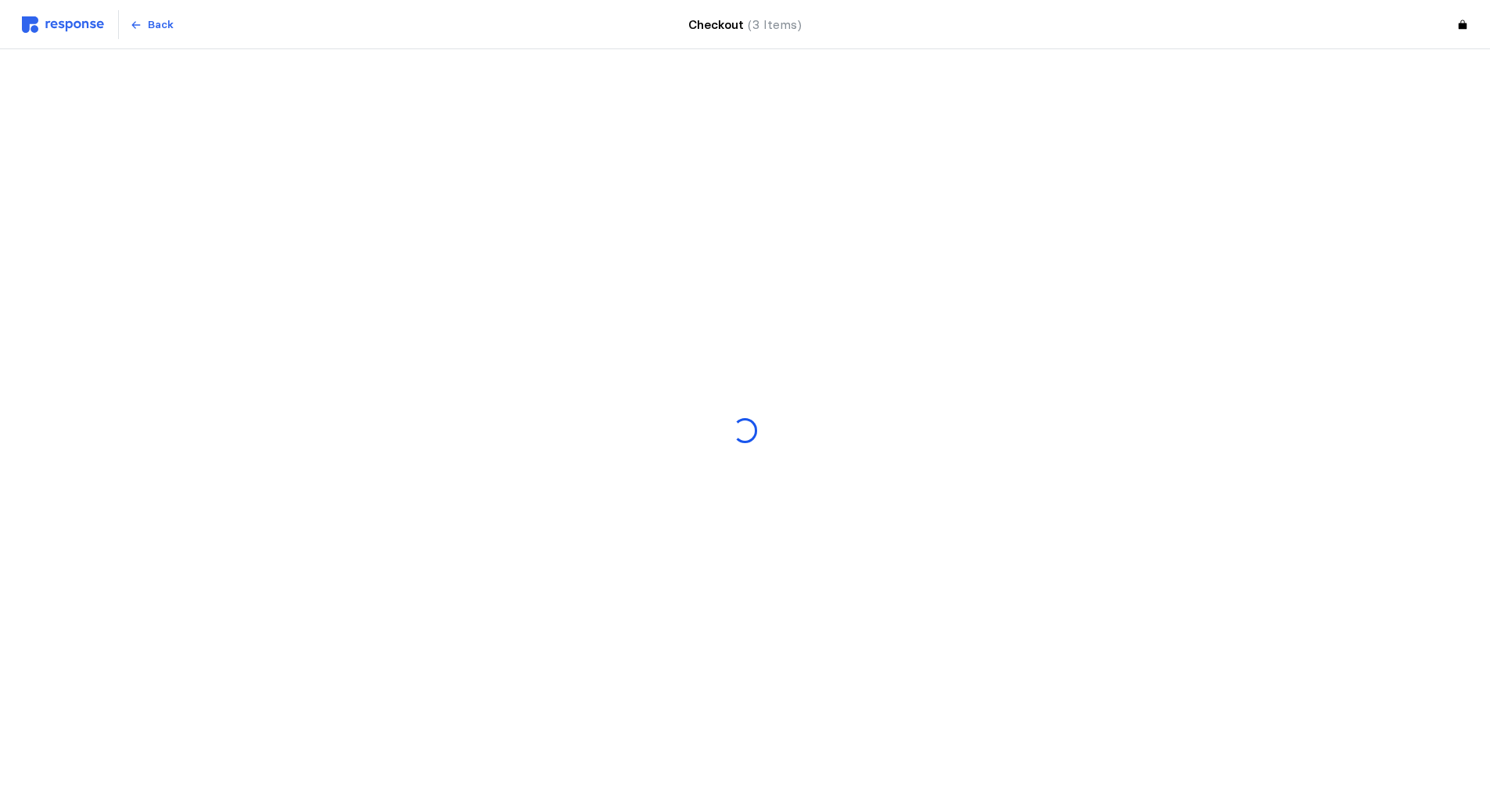
scroll to position [0, 0]
